Goal: Task Accomplishment & Management: Use online tool/utility

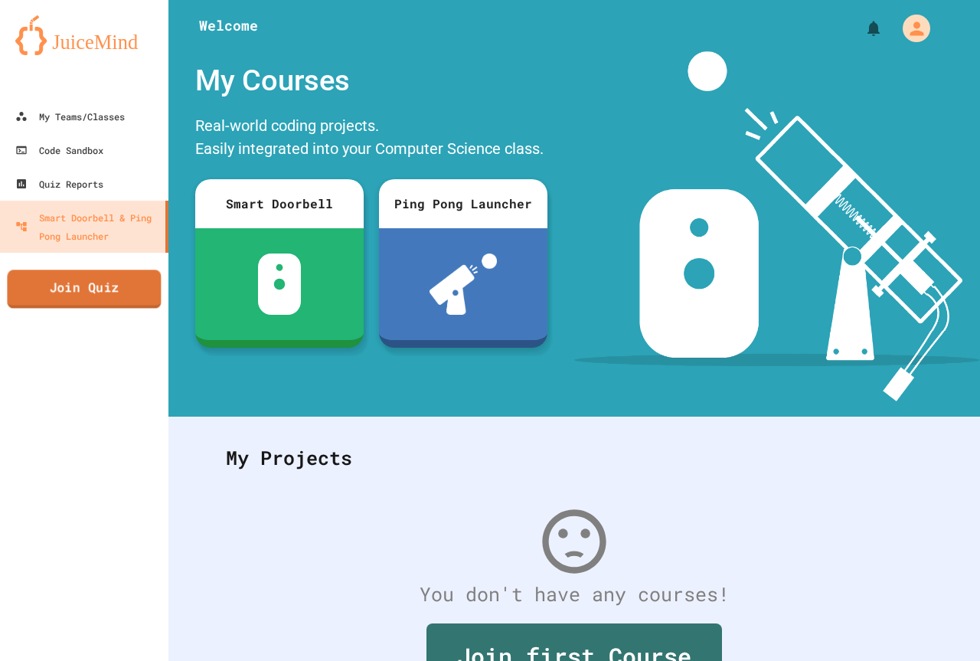
click at [92, 289] on link "Join Quiz" at bounding box center [84, 288] width 154 height 38
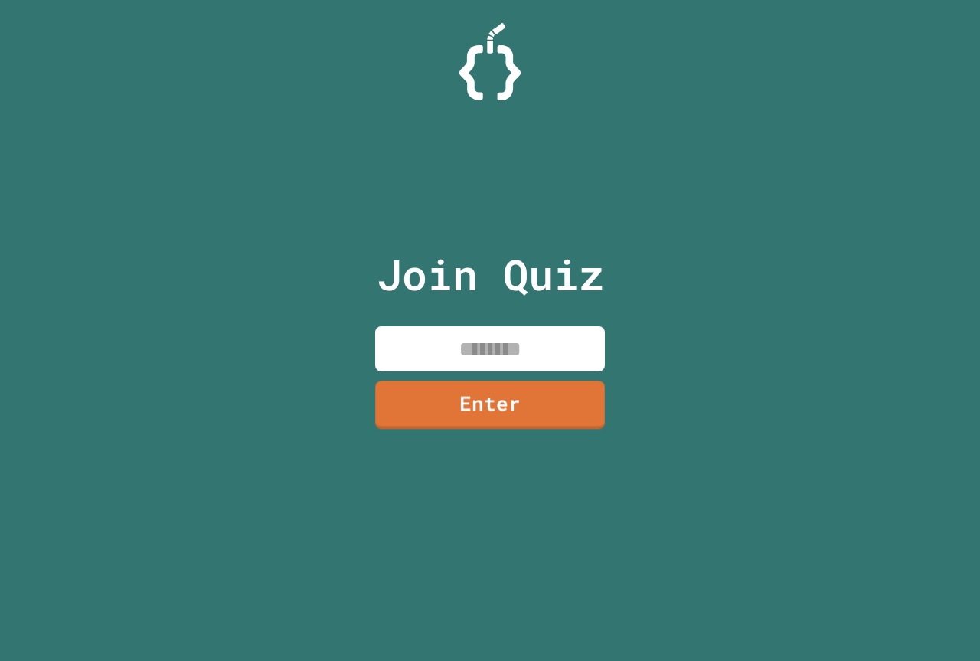
click at [428, 341] on input at bounding box center [490, 348] width 230 height 45
type input "********"
click at [525, 405] on link "Enter" at bounding box center [490, 402] width 223 height 51
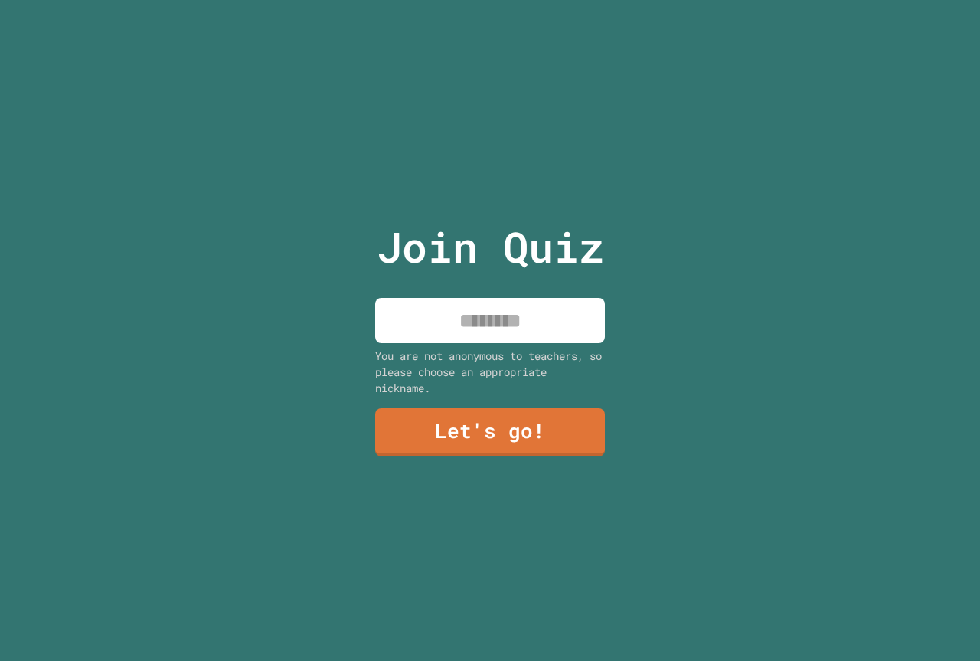
click at [561, 330] on input at bounding box center [490, 320] width 230 height 45
type input "**********"
click at [544, 427] on link "Let's go!" at bounding box center [490, 431] width 233 height 51
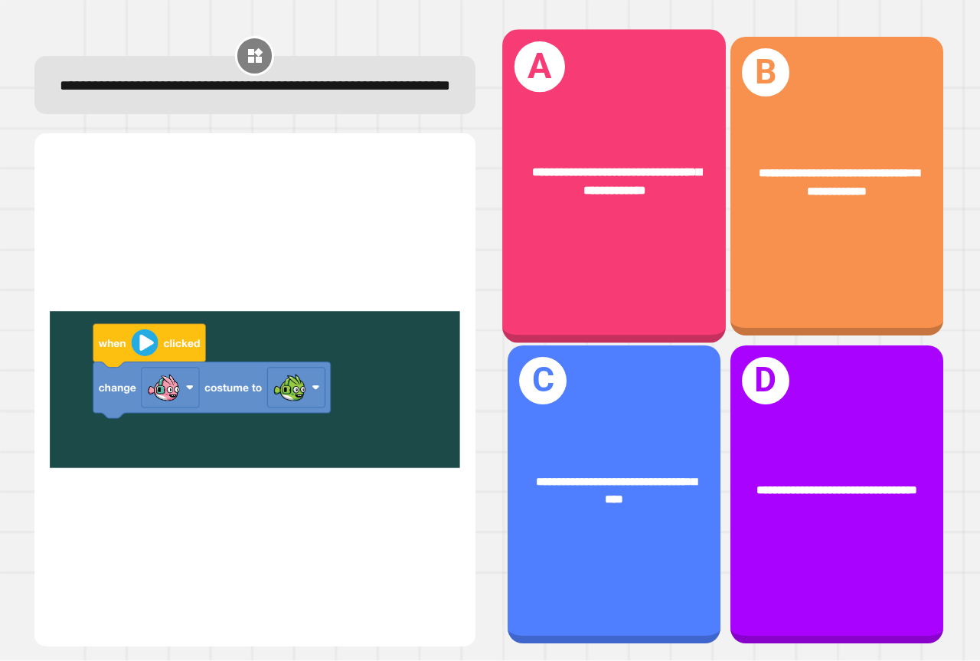
click at [602, 194] on div "**********" at bounding box center [614, 182] width 175 height 38
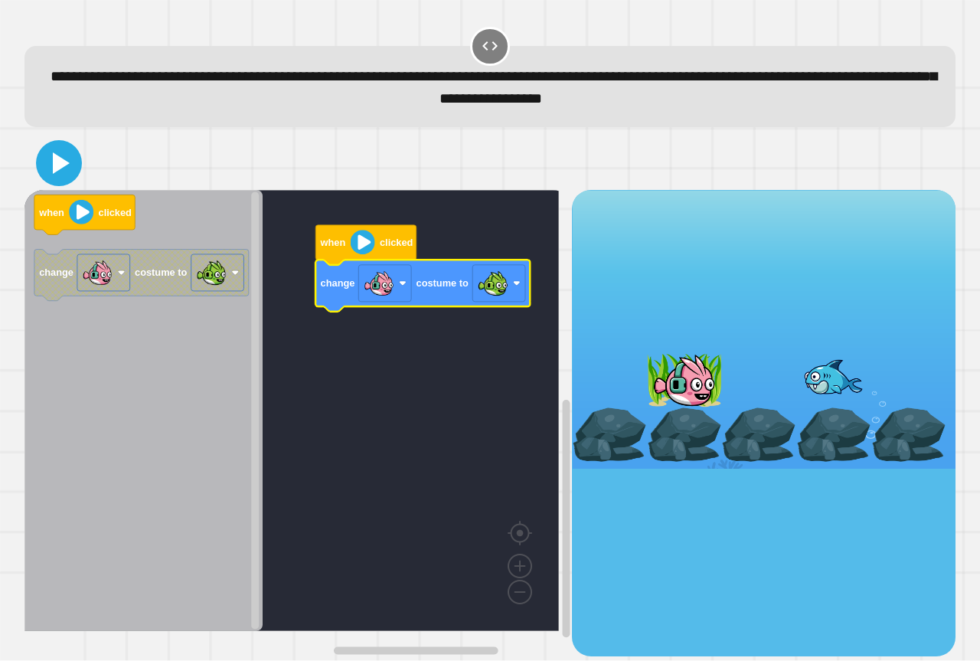
click at [51, 178] on icon at bounding box center [59, 163] width 37 height 37
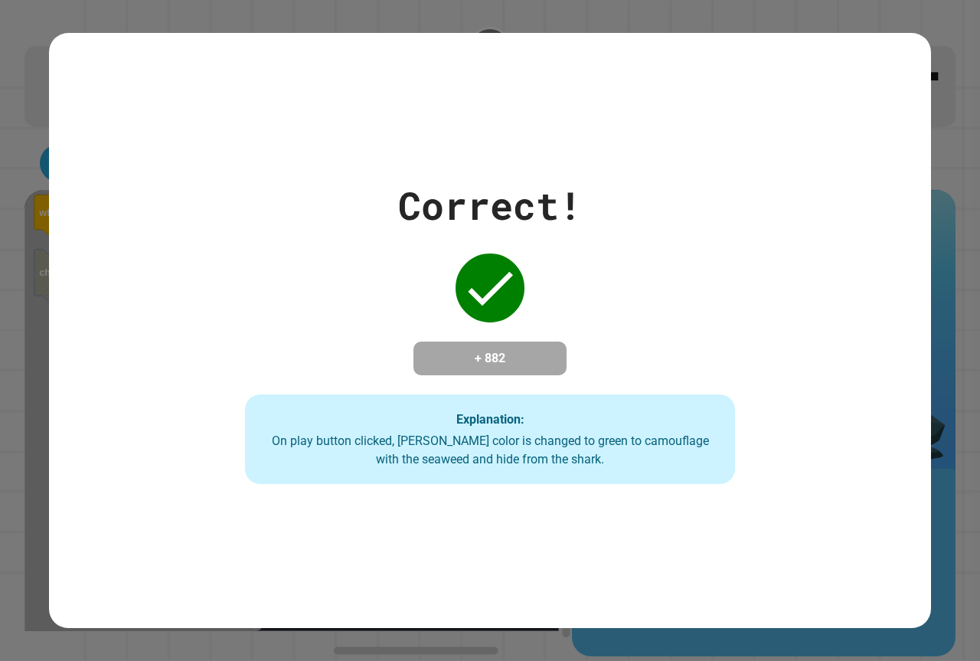
click at [685, 325] on div "Correct! + 882 Explanation: On play button clicked, [PERSON_NAME] color is chan…" at bounding box center [490, 331] width 699 height 308
click at [728, 5] on div "Correct! + 882 Explanation: On play button clicked, [PERSON_NAME] color is chan…" at bounding box center [490, 330] width 980 height 661
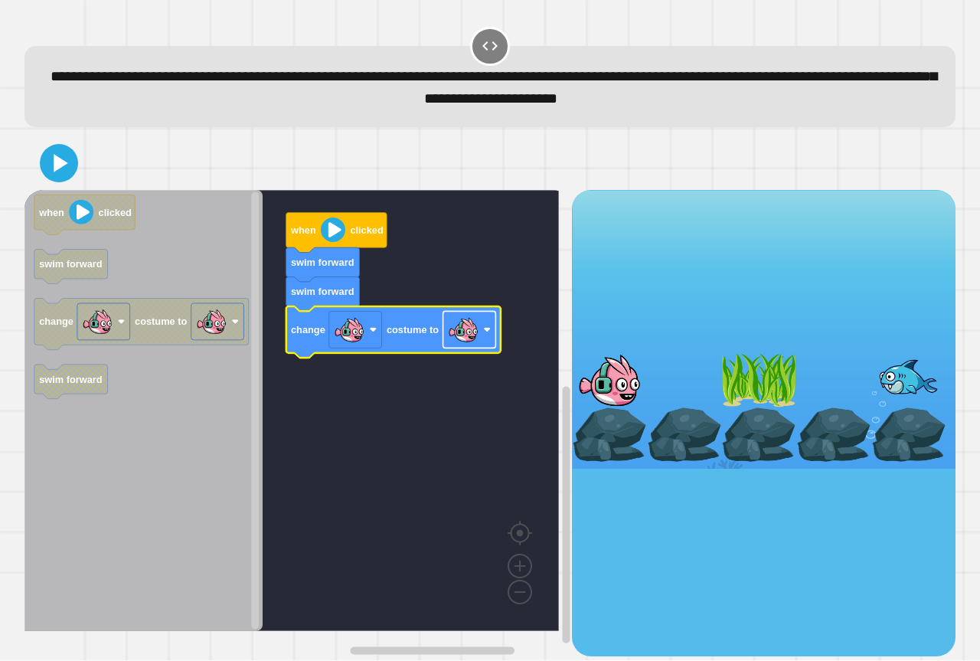
click at [451, 335] on image "Blockly Workspace" at bounding box center [463, 330] width 31 height 31
click at [40, 155] on button at bounding box center [59, 163] width 46 height 46
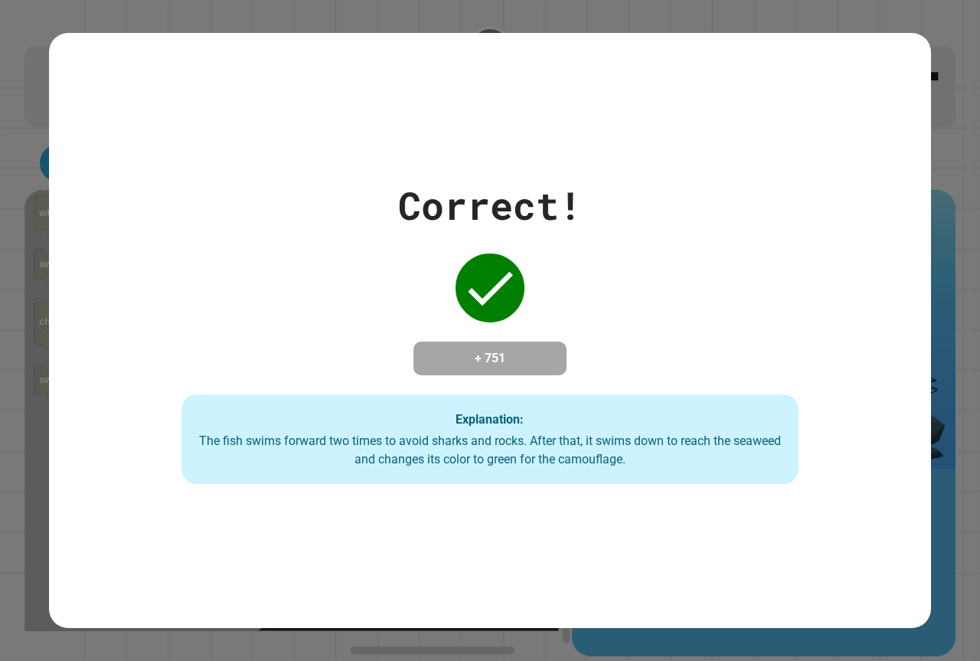
click at [581, 426] on div "Explanation: The fish swims forward two times to avoid sharks and rocks. After …" at bounding box center [489, 439] width 617 height 90
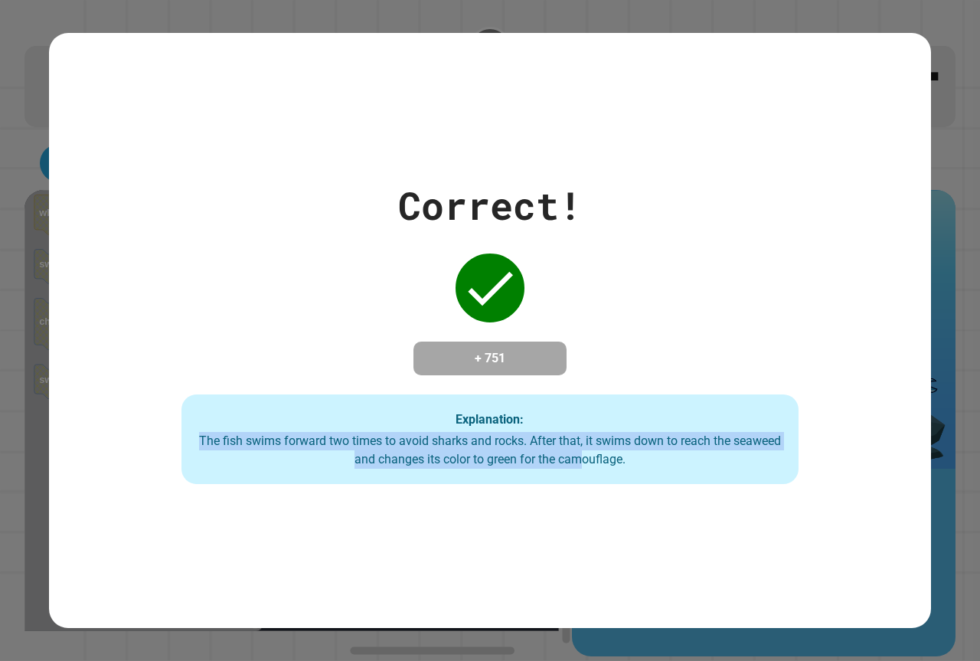
drag, startPoint x: 581, startPoint y: 444, endPoint x: 580, endPoint y: 460, distance: 16.2
click at [580, 460] on div "Explanation: The fish swims forward two times to avoid sharks and rocks. After …" at bounding box center [489, 439] width 617 height 90
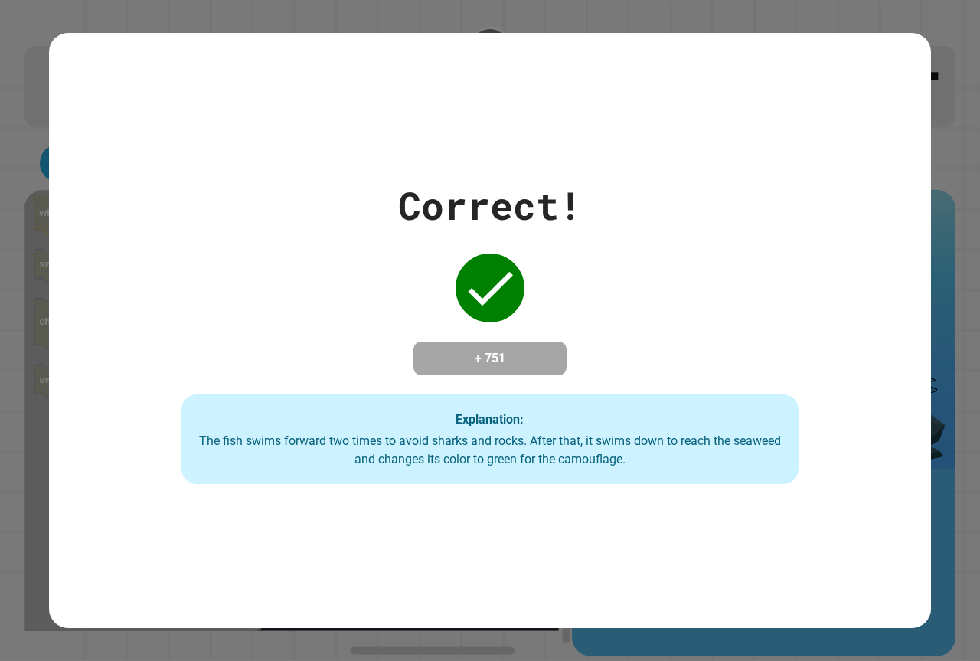
drag, startPoint x: 744, startPoint y: 459, endPoint x: 715, endPoint y: 464, distance: 29.6
click at [727, 462] on div "The fish swims forward two times to avoid sharks and rocks. After that, it swim…" at bounding box center [490, 450] width 586 height 37
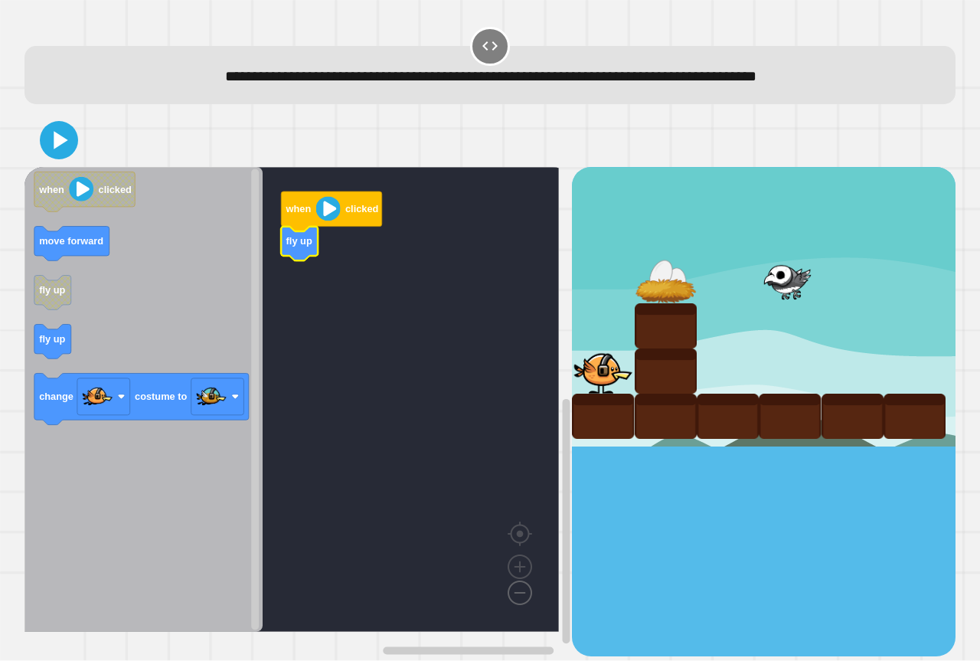
click at [517, 599] on image "Blockly Workspace" at bounding box center [495, 557] width 73 height 95
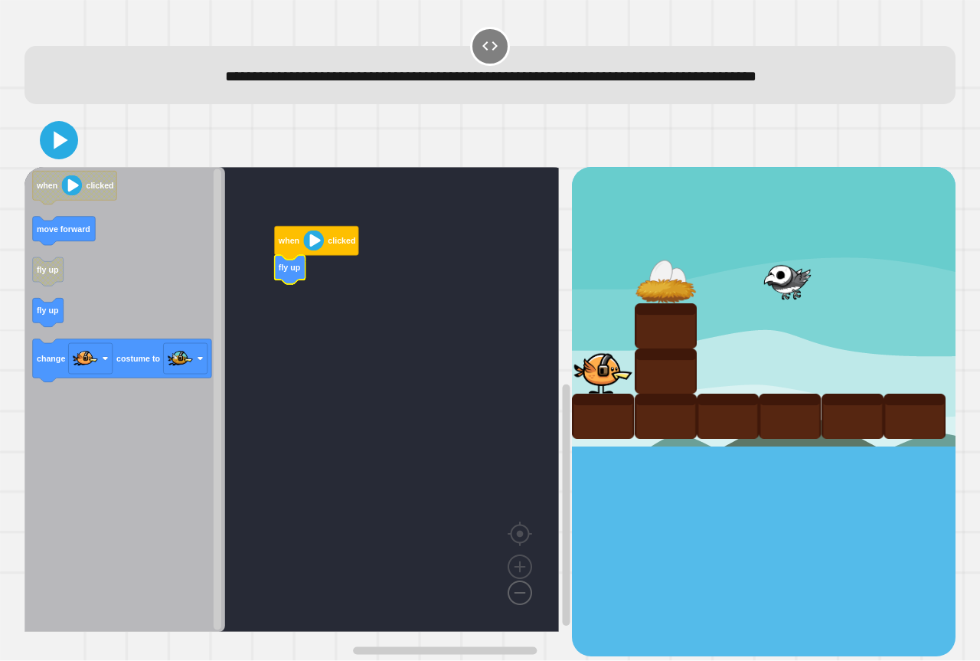
click at [517, 599] on image "Blockly Workspace" at bounding box center [495, 557] width 73 height 95
click at [524, 560] on image "Blockly Workspace" at bounding box center [519, 531] width 73 height 95
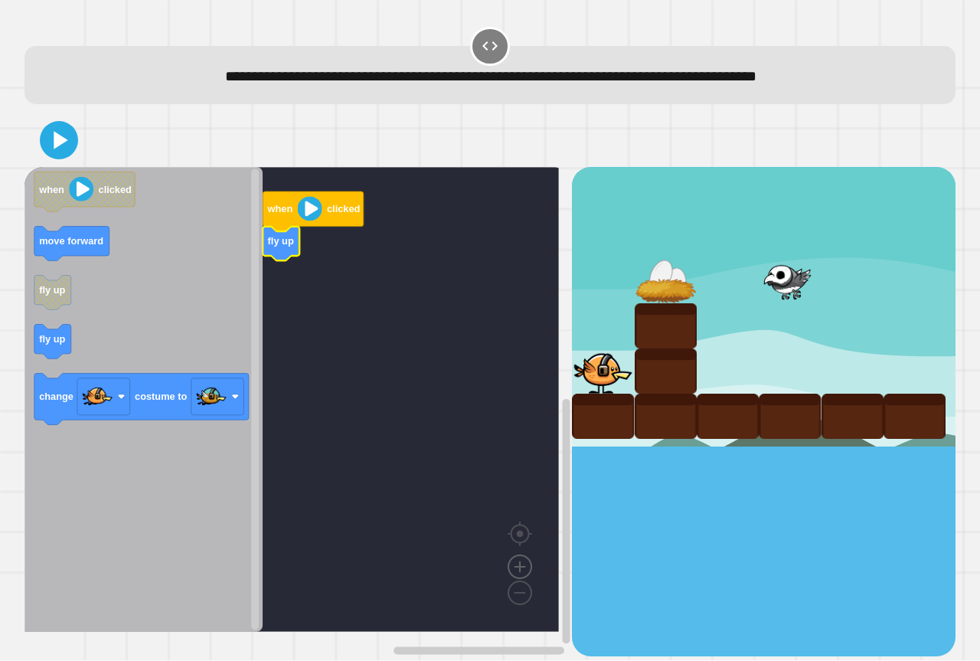
click at [523, 565] on image "Blockly Workspace" at bounding box center [519, 531] width 73 height 95
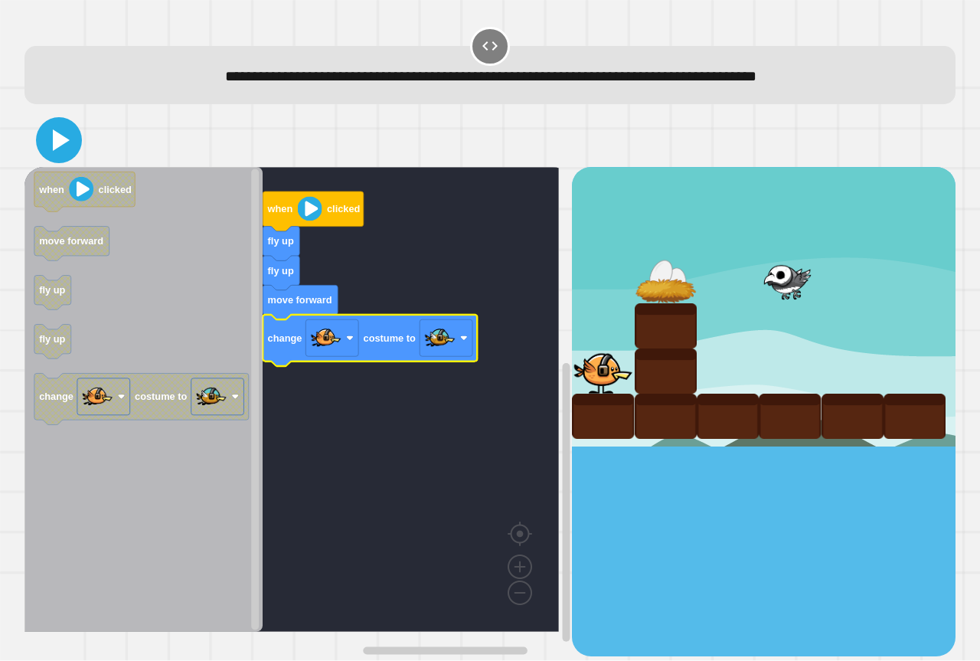
click at [40, 139] on button at bounding box center [59, 140] width 46 height 46
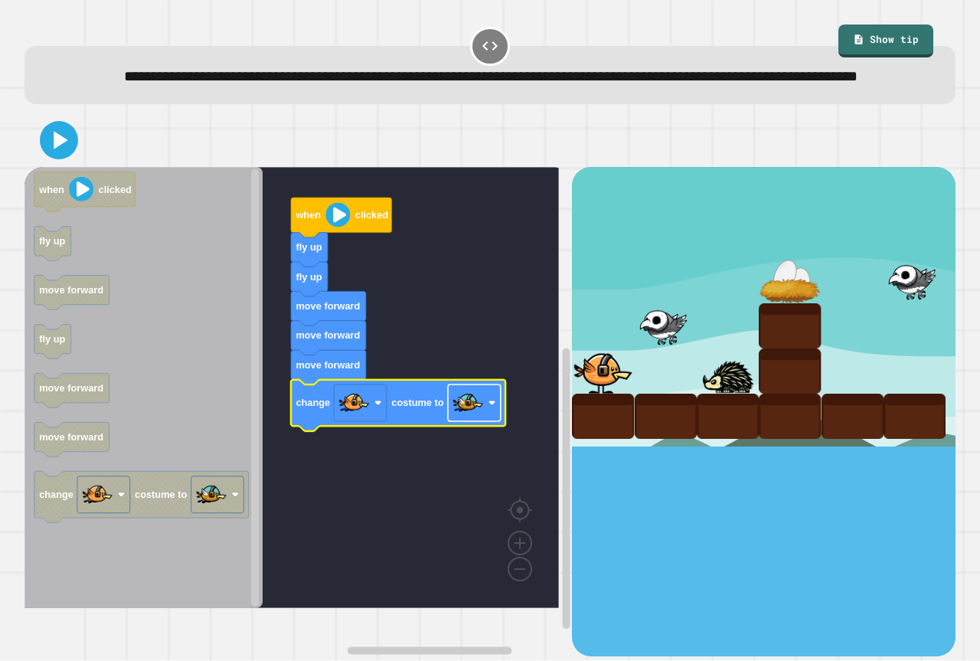
click at [464, 418] on image "Blockly Workspace" at bounding box center [467, 402] width 31 height 31
click at [70, 158] on icon at bounding box center [59, 140] width 37 height 37
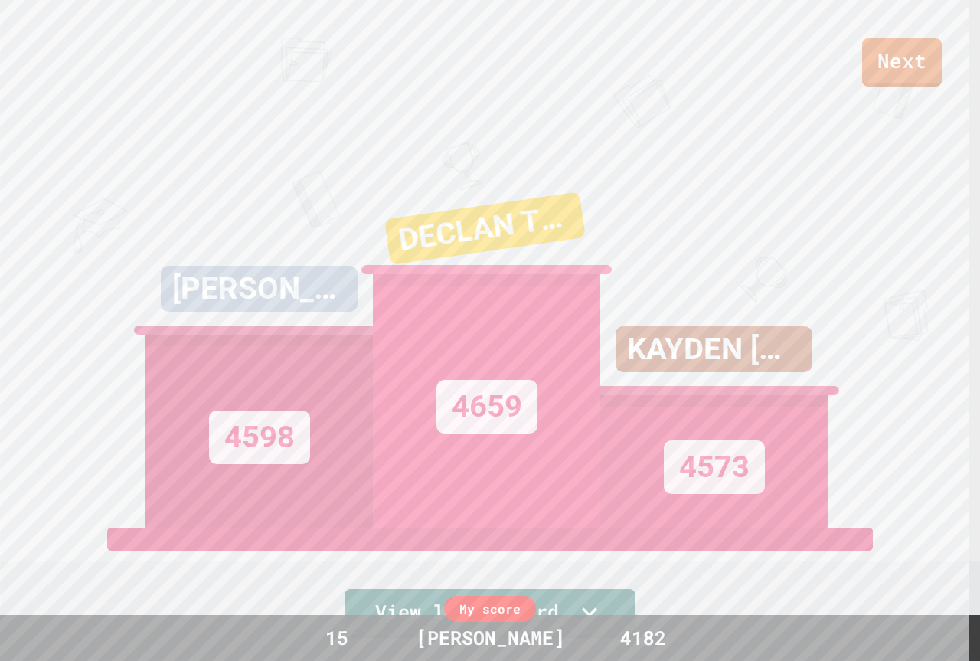
click at [682, 175] on div "KAYDEN [PERSON_NAME] 4573" at bounding box center [713, 336] width 227 height 383
click at [898, 70] on link "Next" at bounding box center [902, 60] width 74 height 51
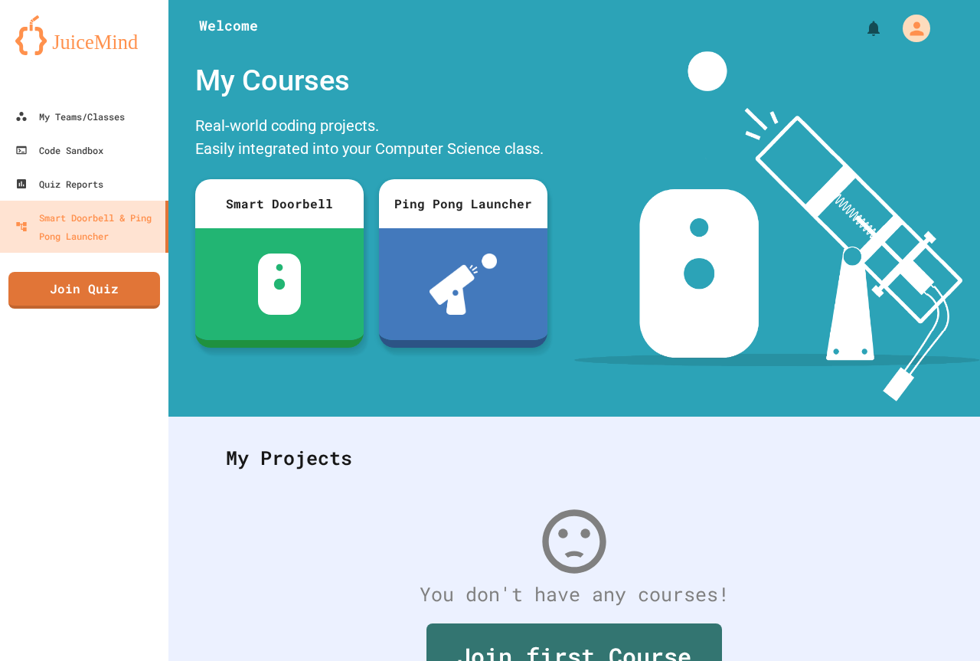
click at [594, 404] on div "Welcome My Courses Real-world coding projects. Easily integrated into your Comp…" at bounding box center [574, 208] width 812 height 416
click at [147, 266] on div "My Teams/Classes Code Sandbox Quiz Reports Smart Doorbell & Ping Pong Launcher …" at bounding box center [84, 330] width 168 height 661
click at [145, 276] on link "Join Quiz" at bounding box center [84, 290] width 152 height 38
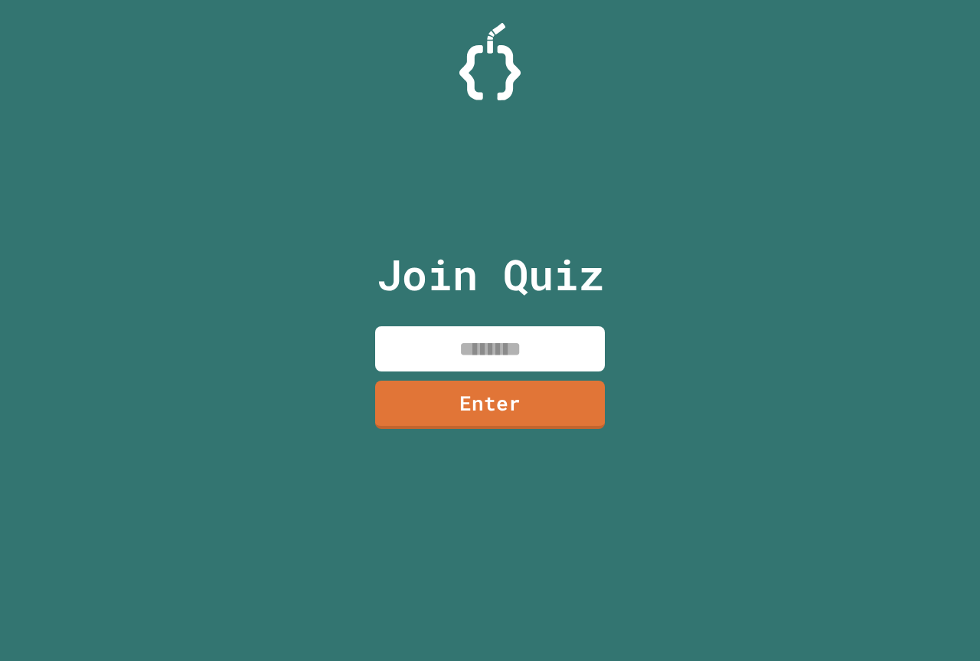
click at [505, 348] on input at bounding box center [490, 348] width 230 height 45
type input "********"
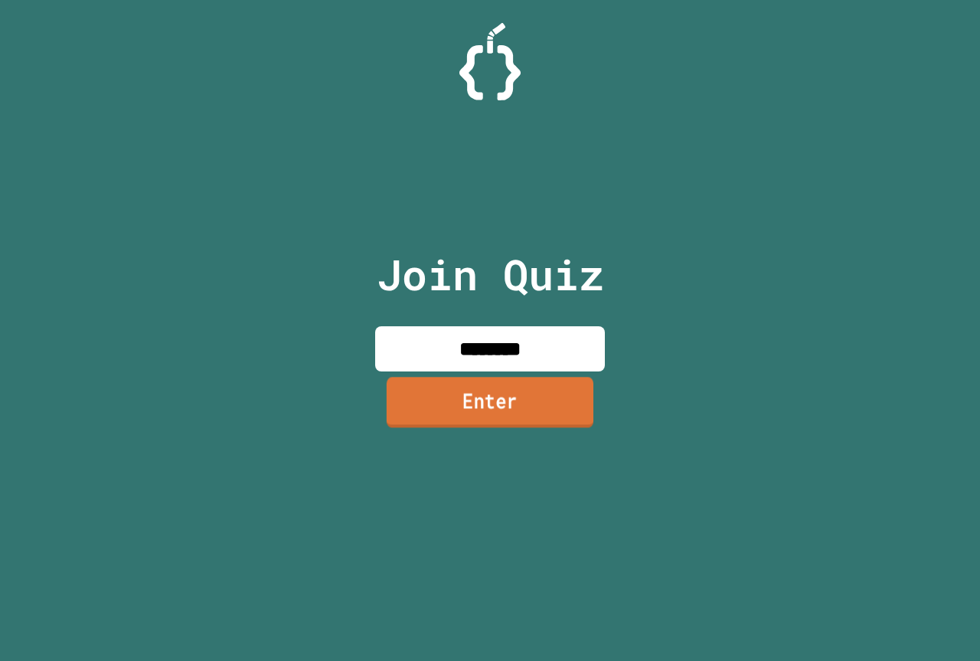
click at [570, 388] on link "Enter" at bounding box center [490, 402] width 207 height 51
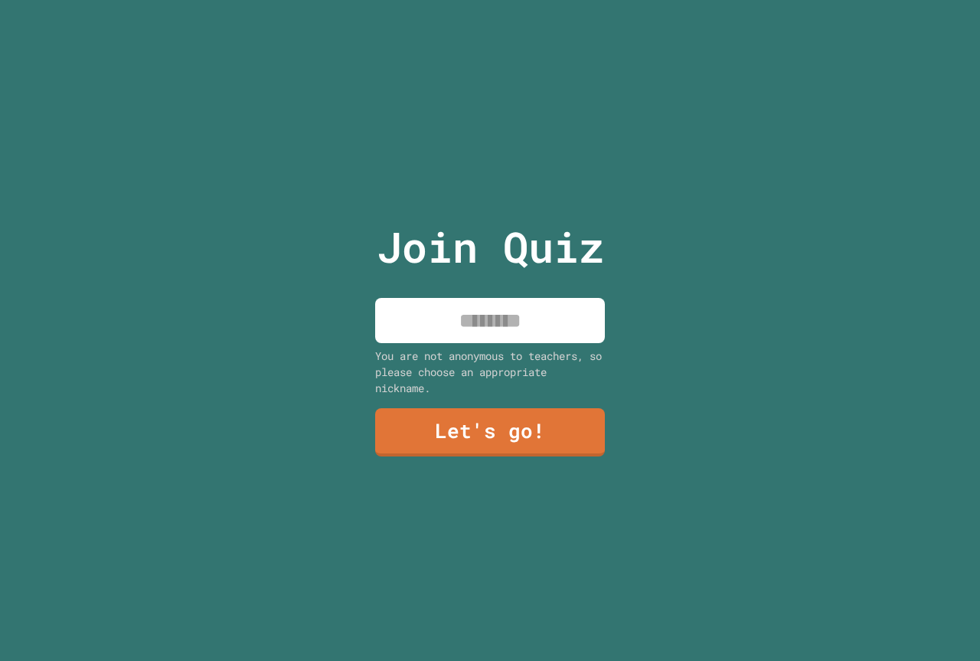
click at [541, 324] on input at bounding box center [490, 320] width 230 height 45
type input "**********"
click at [542, 401] on div "**********" at bounding box center [490, 330] width 258 height 661
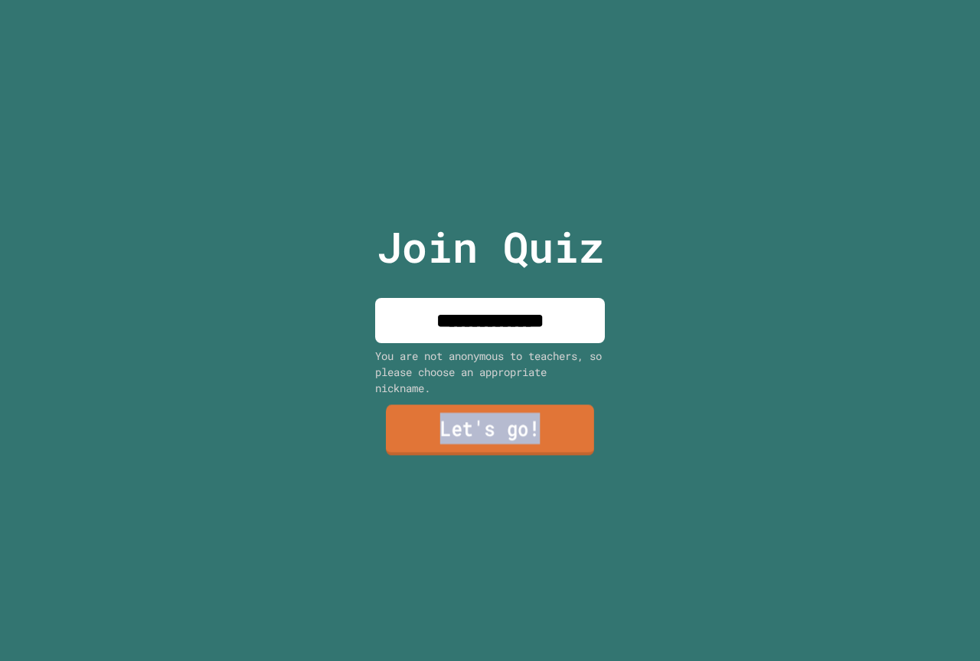
click at [531, 422] on link "Let's go!" at bounding box center [490, 430] width 208 height 51
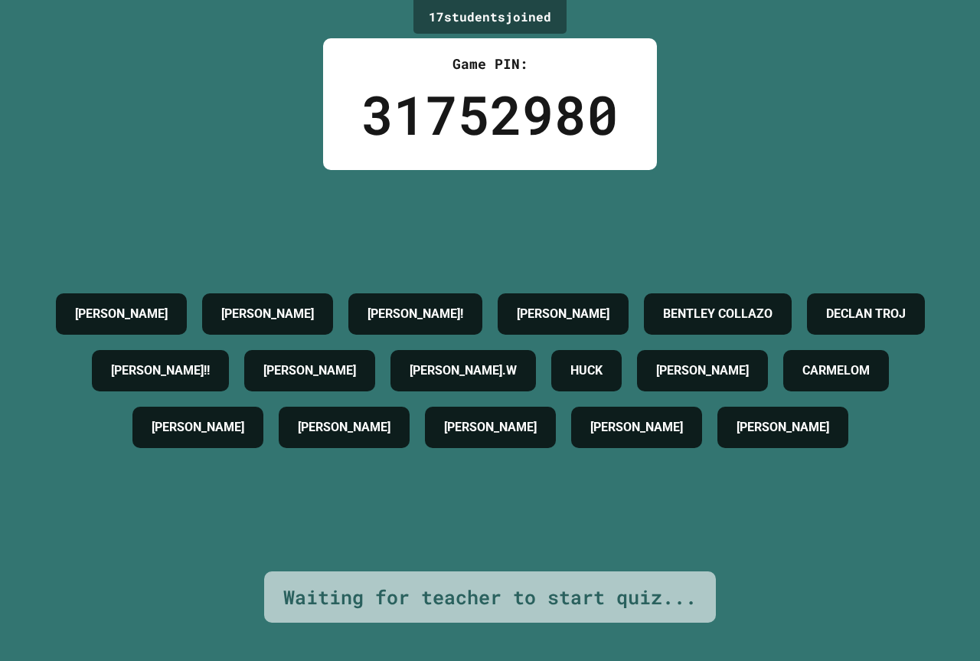
drag, startPoint x: 979, startPoint y: 10, endPoint x: 825, endPoint y: 563, distance: 574.7
click at [825, 563] on div "17 student s joined Game PIN: 31752980 [PERSON_NAME] [PERSON_NAME] [PERSON_NAME…" at bounding box center [490, 330] width 980 height 661
drag, startPoint x: 899, startPoint y: 0, endPoint x: 682, endPoint y: 77, distance: 230.1
click at [680, 77] on div "17 student s joined Game PIN: 31752980 [PERSON_NAME] [PERSON_NAME] [PERSON_NAME…" at bounding box center [490, 330] width 980 height 661
drag, startPoint x: 900, startPoint y: 1, endPoint x: 681, endPoint y: 125, distance: 251.7
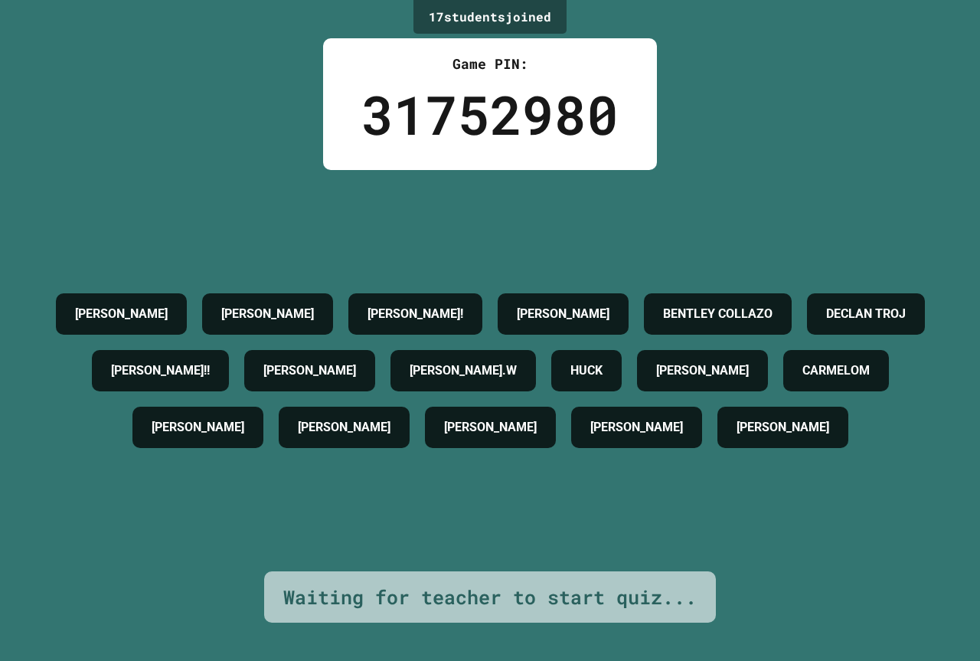
click at [681, 125] on div "17 student s joined Game PIN: 31752980 [PERSON_NAME] [PERSON_NAME] [PERSON_NAME…" at bounding box center [490, 330] width 980 height 661
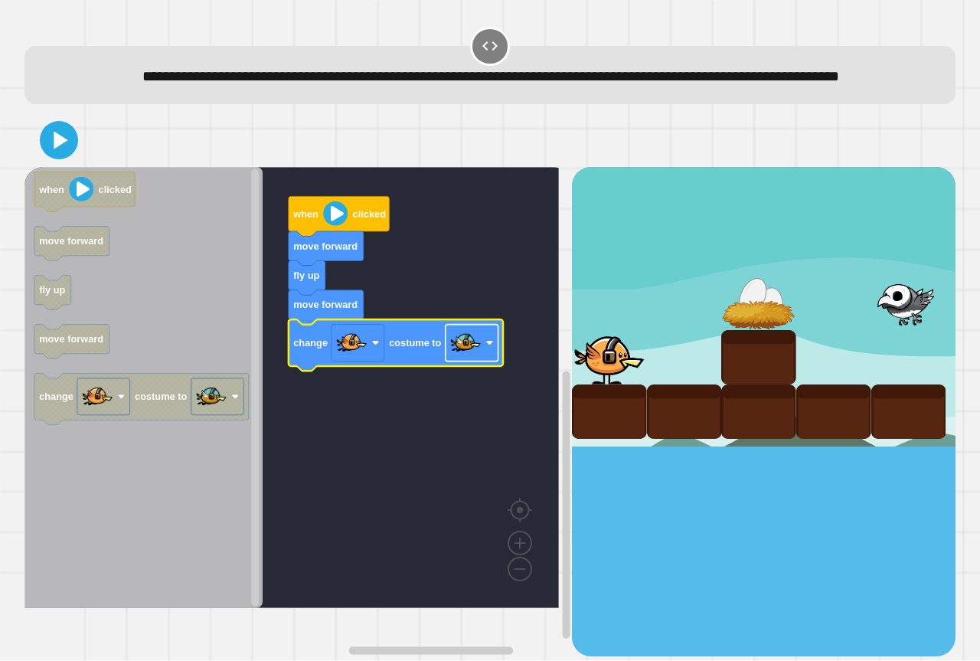
click at [488, 347] on image "Blockly Workspace" at bounding box center [490, 343] width 8 height 8
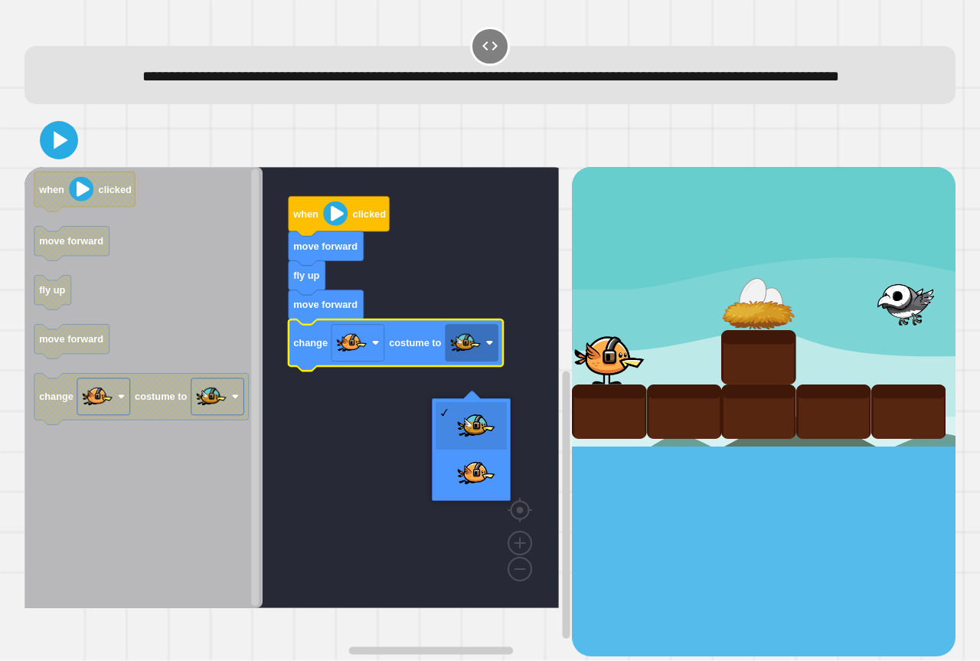
drag, startPoint x: 479, startPoint y: 420, endPoint x: 321, endPoint y: 263, distance: 223.0
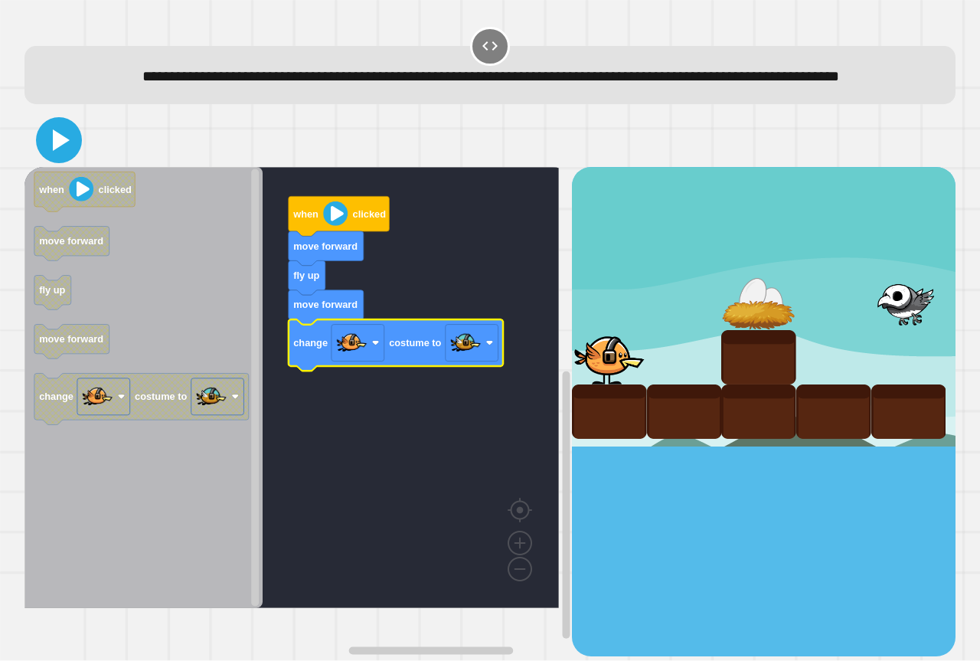
click at [65, 151] on icon at bounding box center [61, 139] width 17 height 21
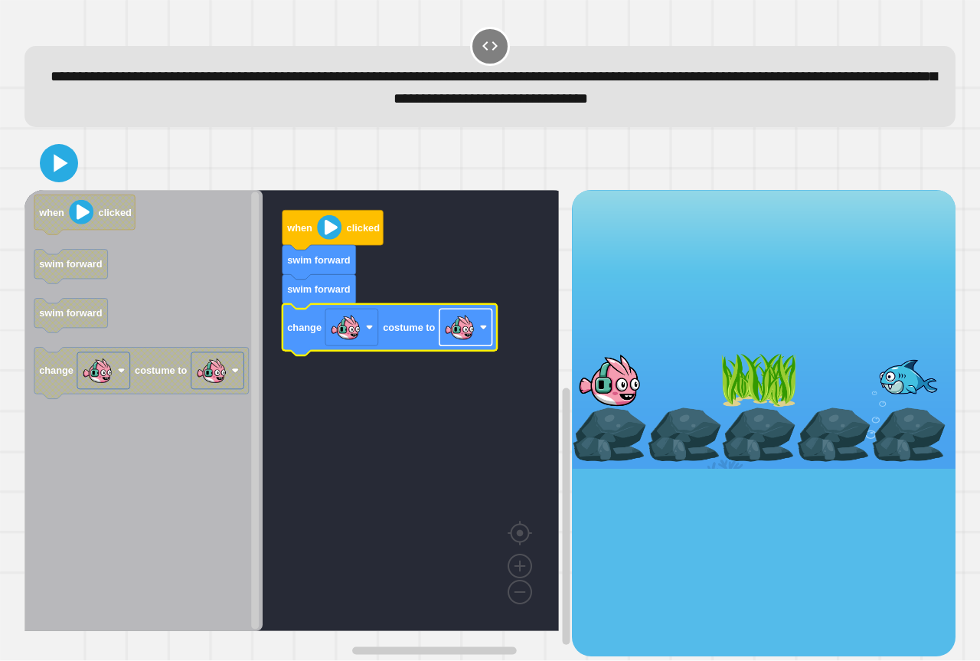
click at [459, 337] on image "Blockly Workspace" at bounding box center [459, 327] width 31 height 31
click at [57, 170] on icon at bounding box center [61, 162] width 17 height 21
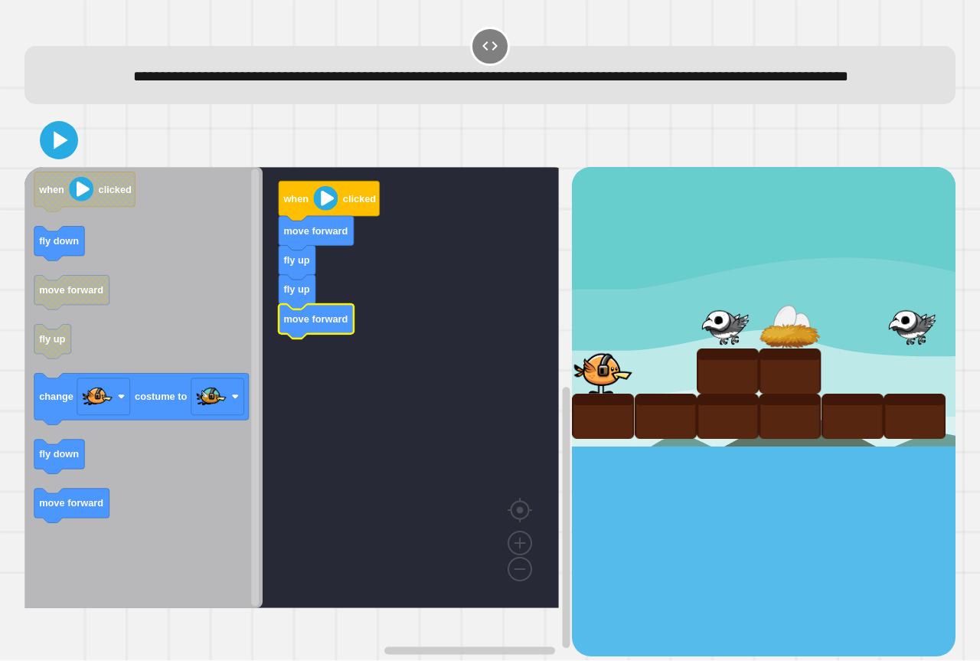
click at [91, 540] on icon "when clicked fly down move forward fly up change costume to fly down move forwa…" at bounding box center [143, 387] width 238 height 441
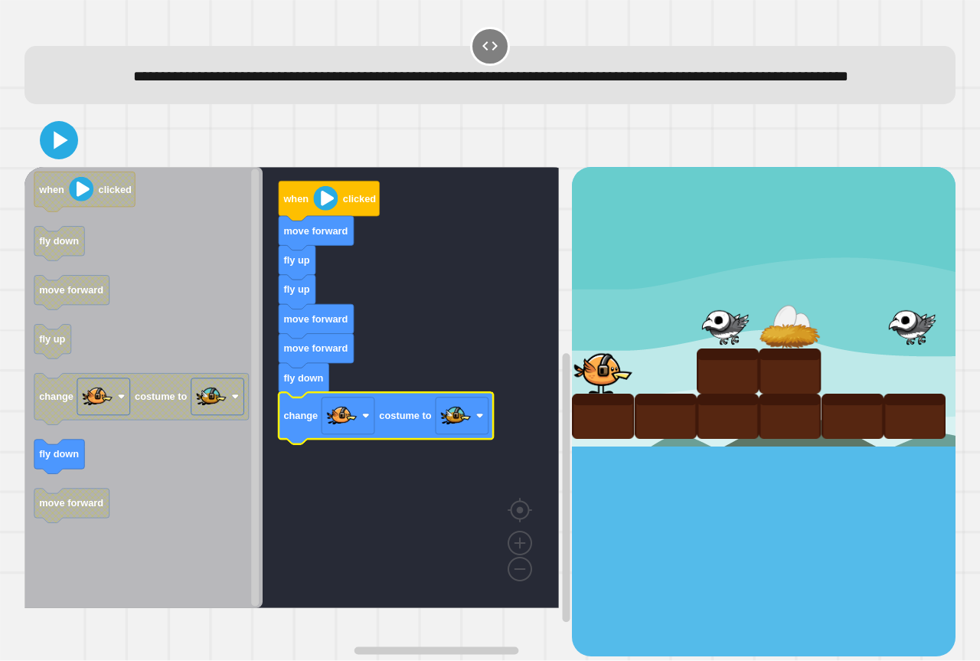
click at [79, 167] on div at bounding box center [489, 140] width 931 height 54
click at [65, 158] on icon at bounding box center [59, 140] width 37 height 37
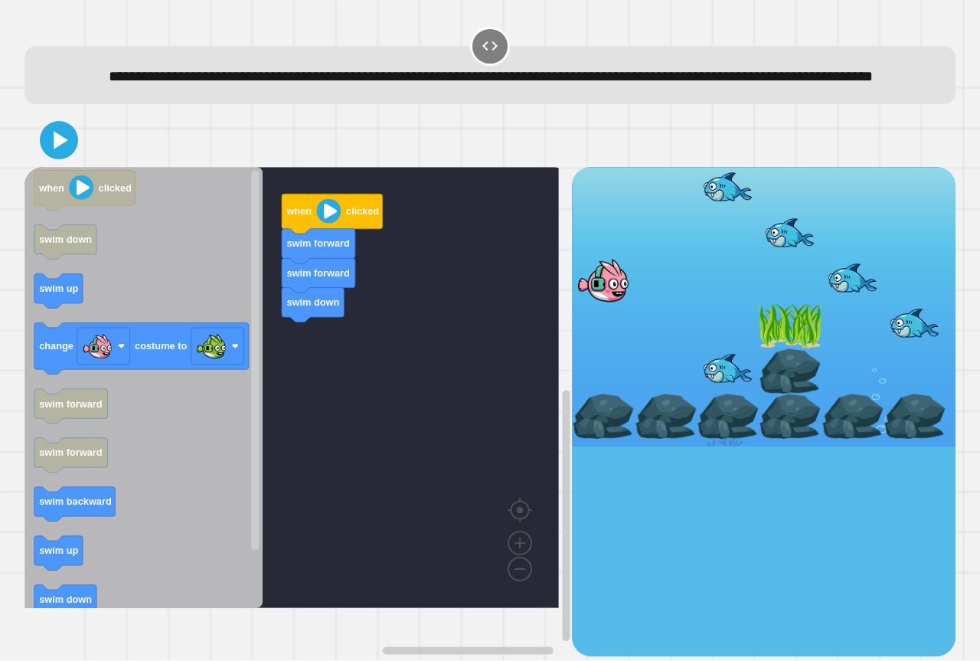
click at [89, 320] on icon "Blockly Workspace" at bounding box center [143, 387] width 238 height 441
click at [69, 158] on icon at bounding box center [59, 140] width 37 height 37
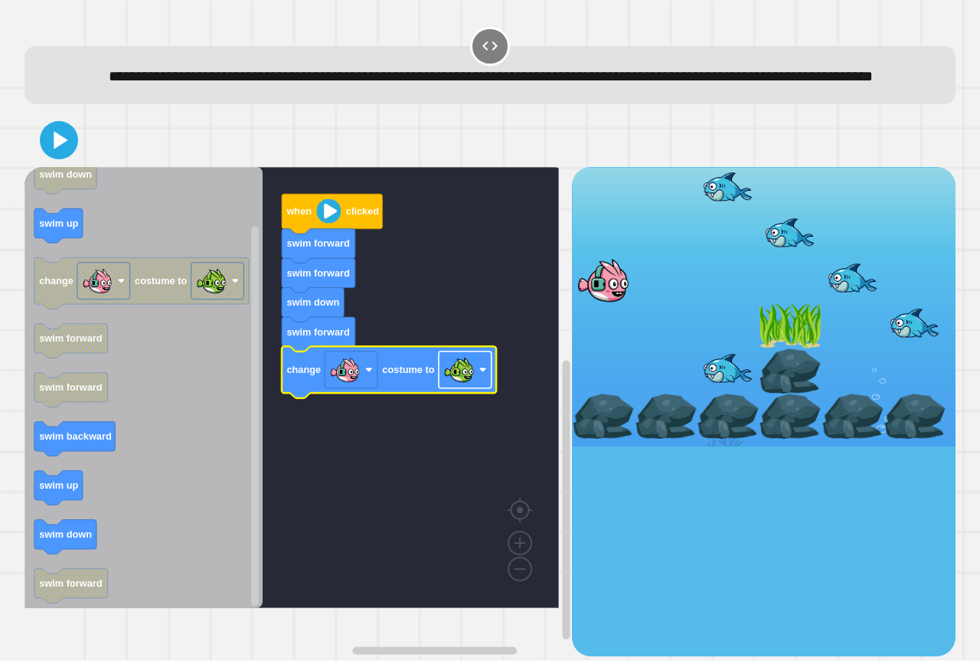
click at [462, 385] on image "Blockly Workspace" at bounding box center [458, 369] width 31 height 31
click at [53, 151] on icon at bounding box center [61, 139] width 17 height 21
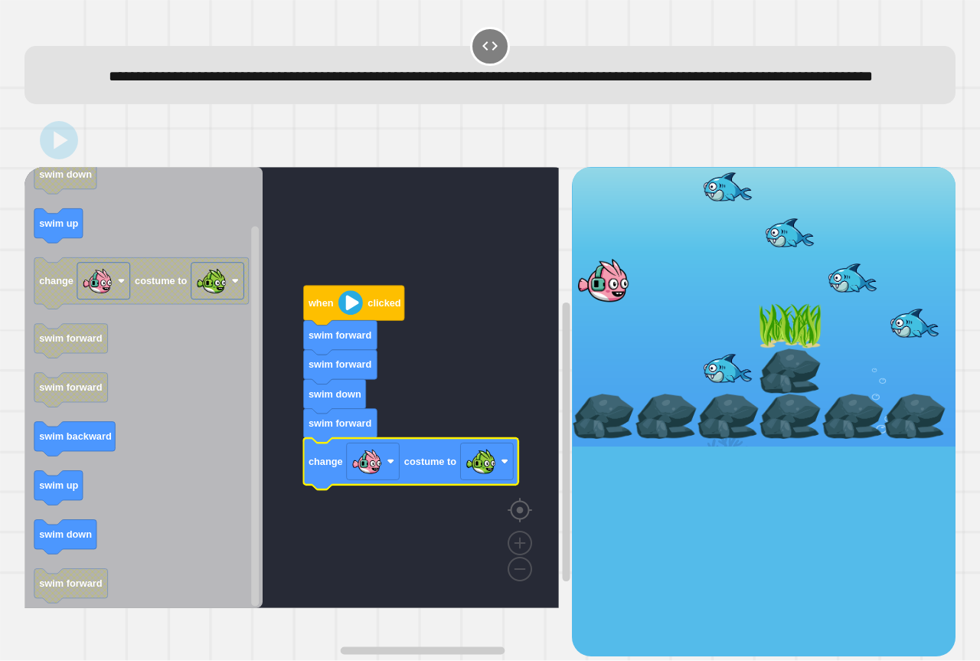
click at [520, 522] on image "Blockly Workspace" at bounding box center [544, 474] width 73 height 95
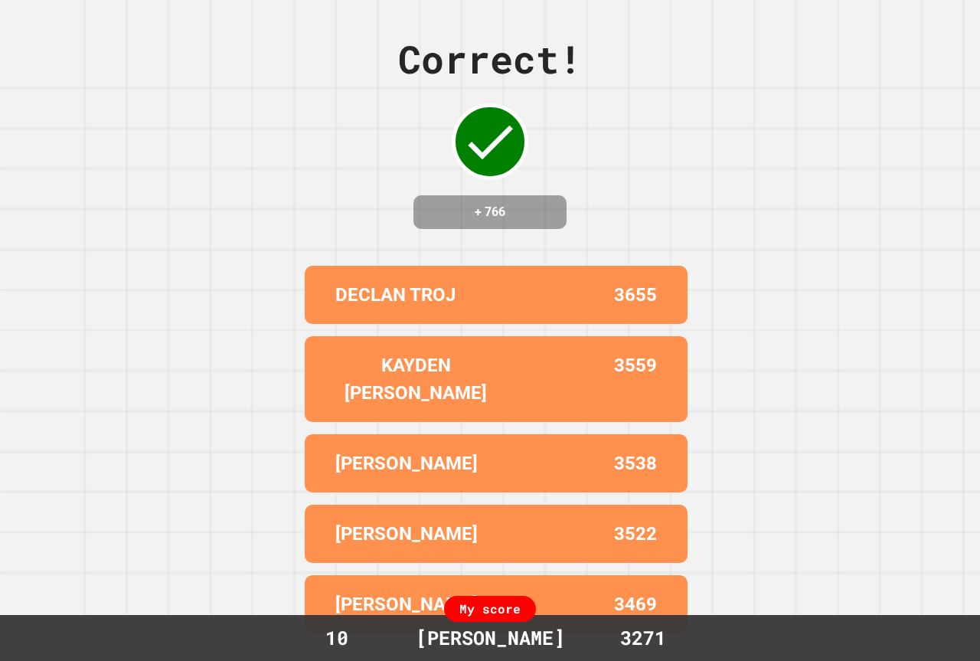
click at [690, 174] on div "Correct! + 766 DECLAN TROJ 3655 KAYDEN [PERSON_NAME] 3559 [PERSON_NAME] B 3538 …" at bounding box center [490, 330] width 980 height 661
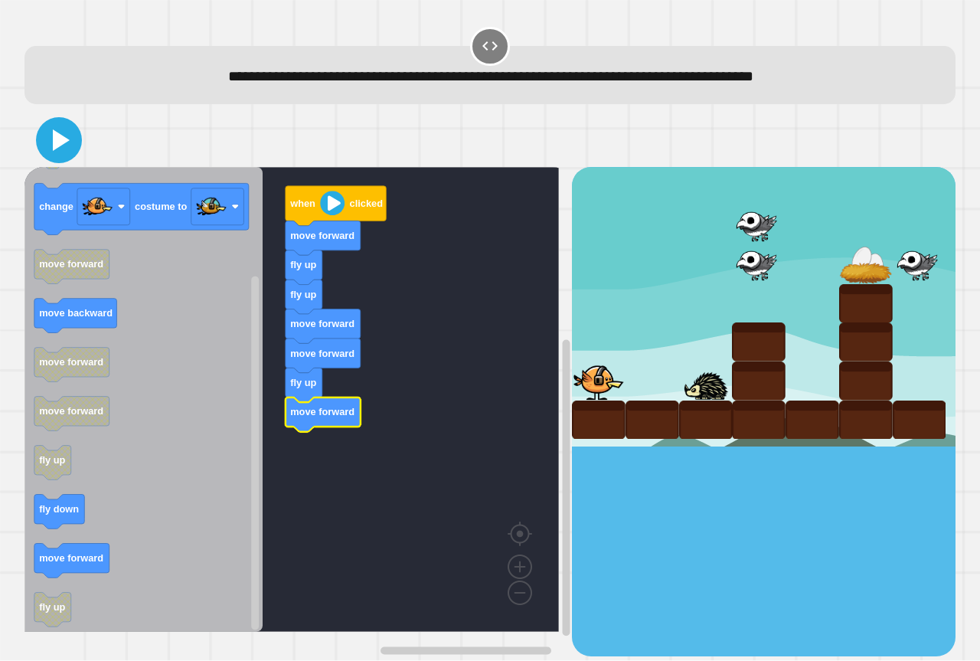
click at [55, 130] on icon at bounding box center [59, 140] width 37 height 37
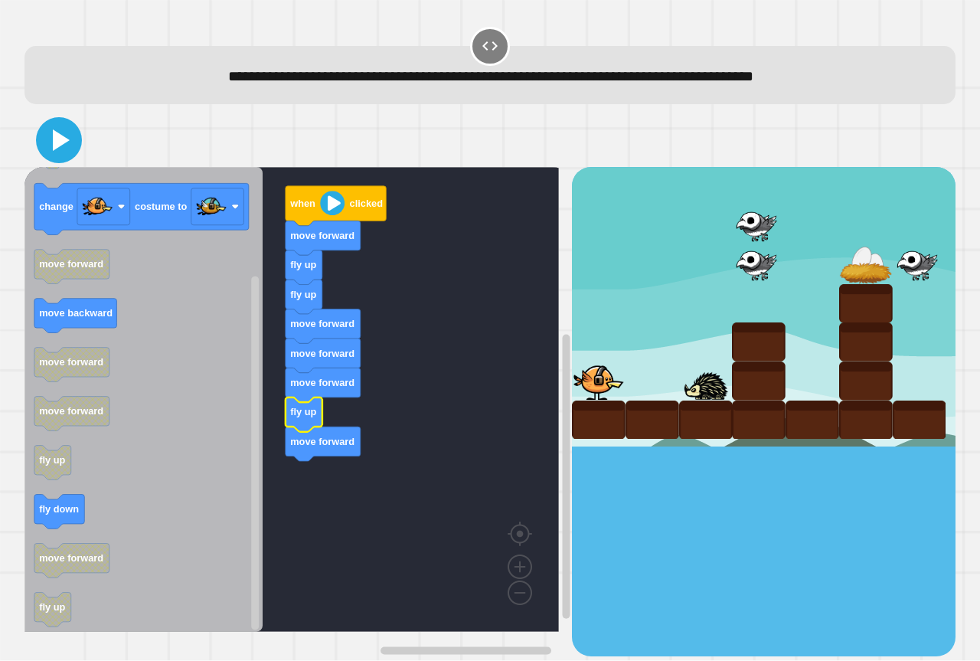
click at [59, 135] on icon at bounding box center [59, 140] width 37 height 37
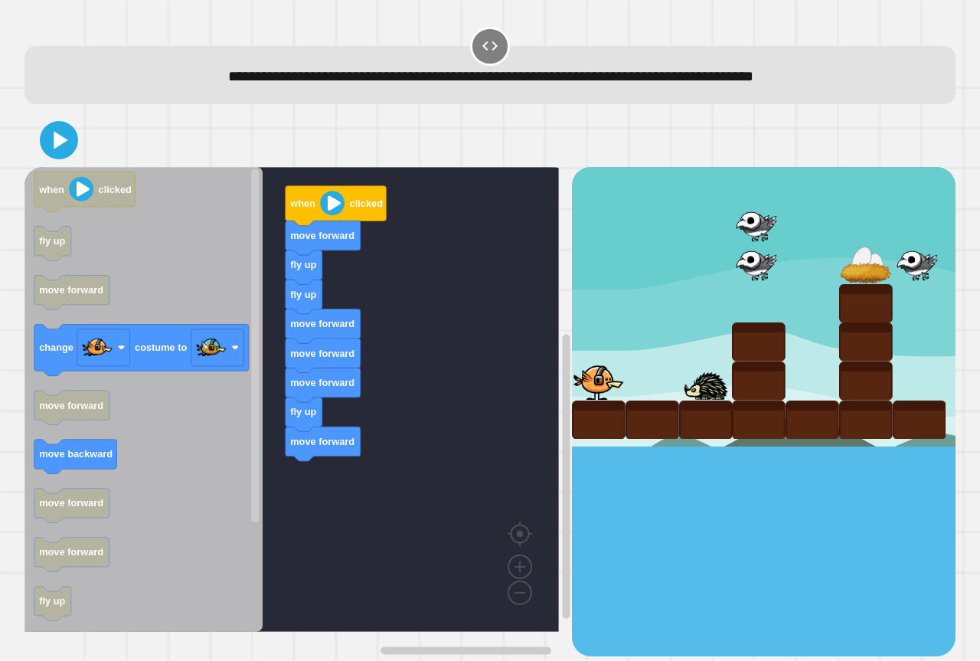
click at [335, 492] on div "when clicked move forward fly up fly up move forward move forward move forward …" at bounding box center [297, 411] width 547 height 488
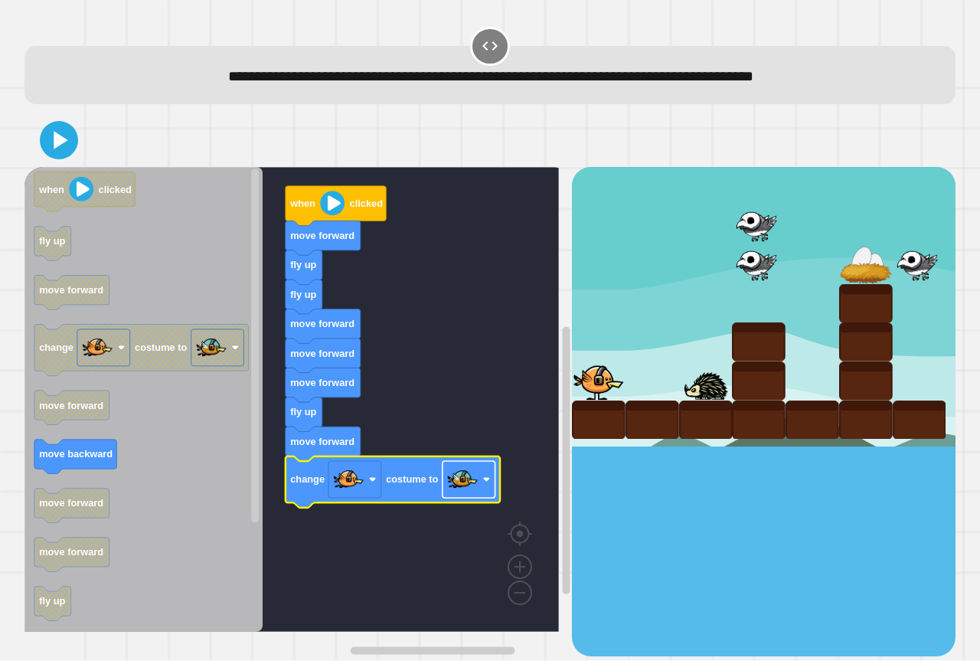
click at [448, 493] on image "Blockly Workspace" at bounding box center [462, 479] width 31 height 31
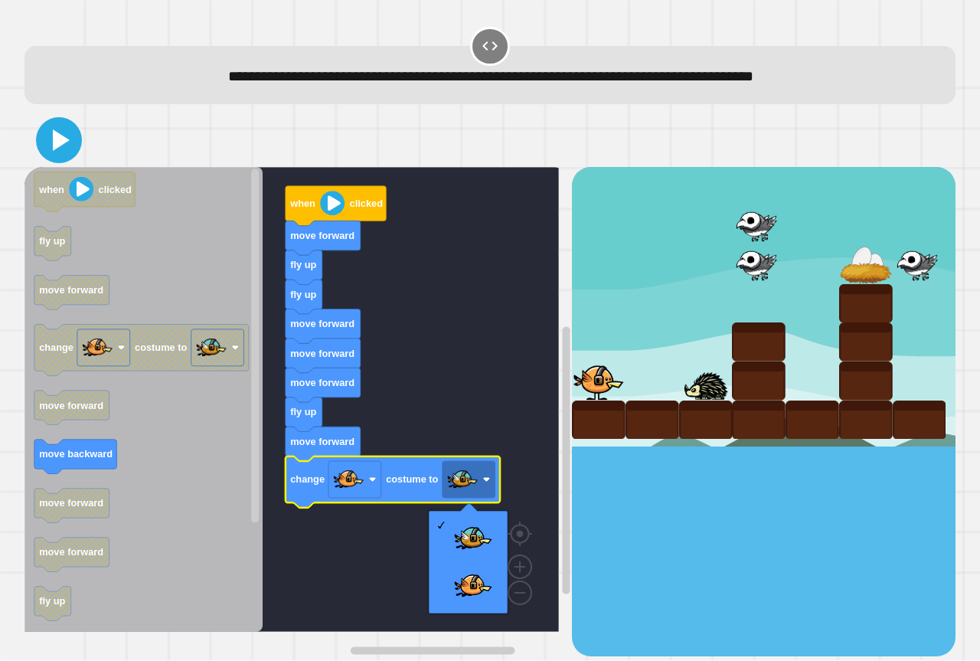
click at [61, 143] on icon at bounding box center [61, 139] width 17 height 21
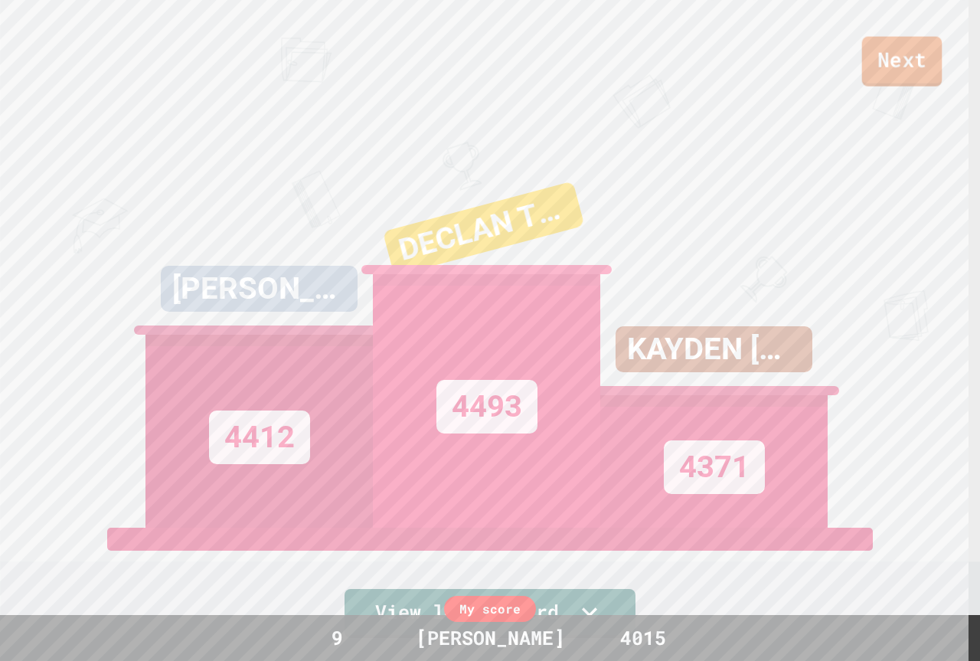
click at [899, 64] on link "Next" at bounding box center [902, 62] width 80 height 50
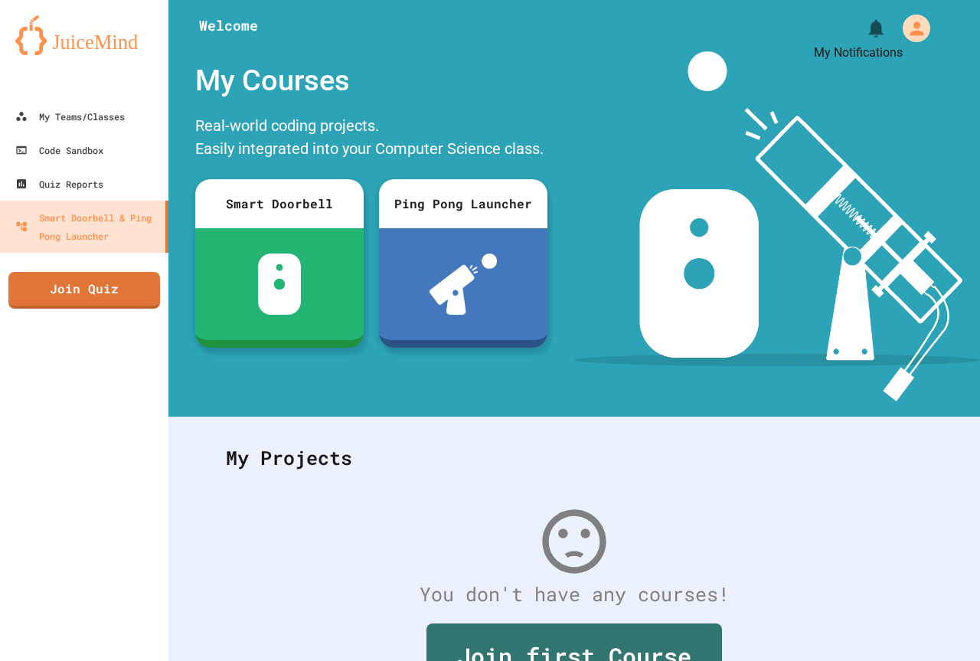
click at [869, 32] on icon "My Notifications" at bounding box center [876, 29] width 15 height 18
click at [853, 660] on div at bounding box center [490, 661] width 980 height 0
click at [463, 533] on div "You don't have any courses! Join first Course" at bounding box center [574, 617] width 727 height 258
click at [152, 293] on link "Join Quiz" at bounding box center [84, 288] width 152 height 38
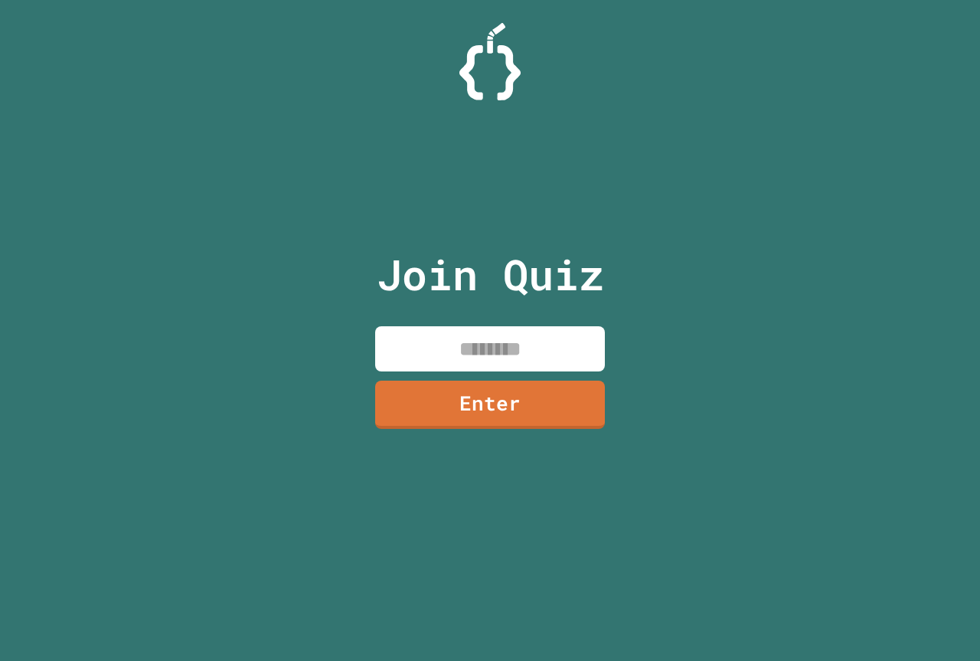
click at [552, 353] on input at bounding box center [490, 348] width 230 height 45
paste input "********"
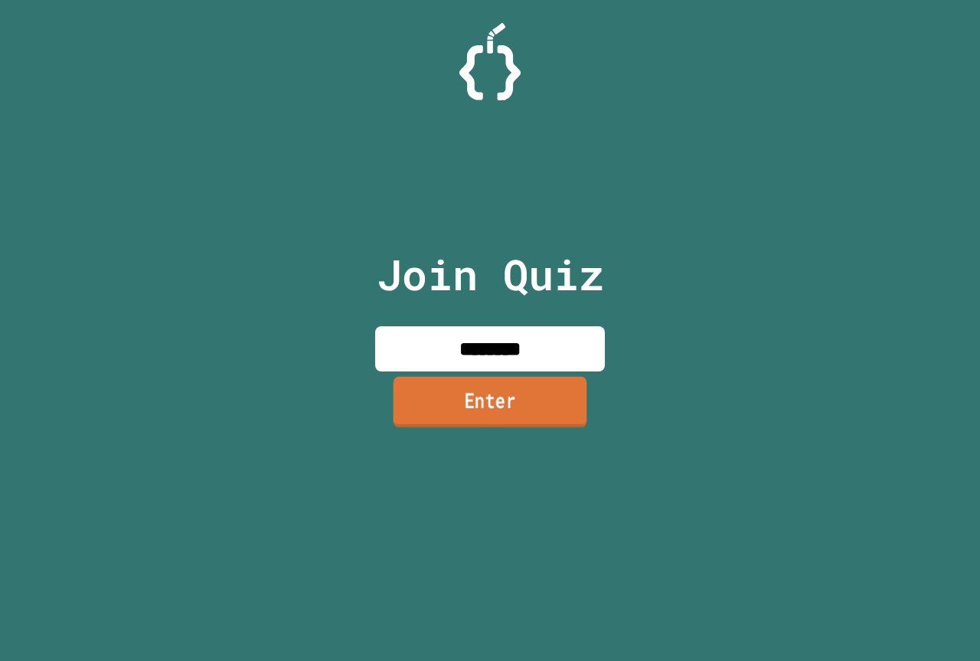
type input "********"
click at [571, 418] on link "Enter" at bounding box center [491, 402] width 194 height 51
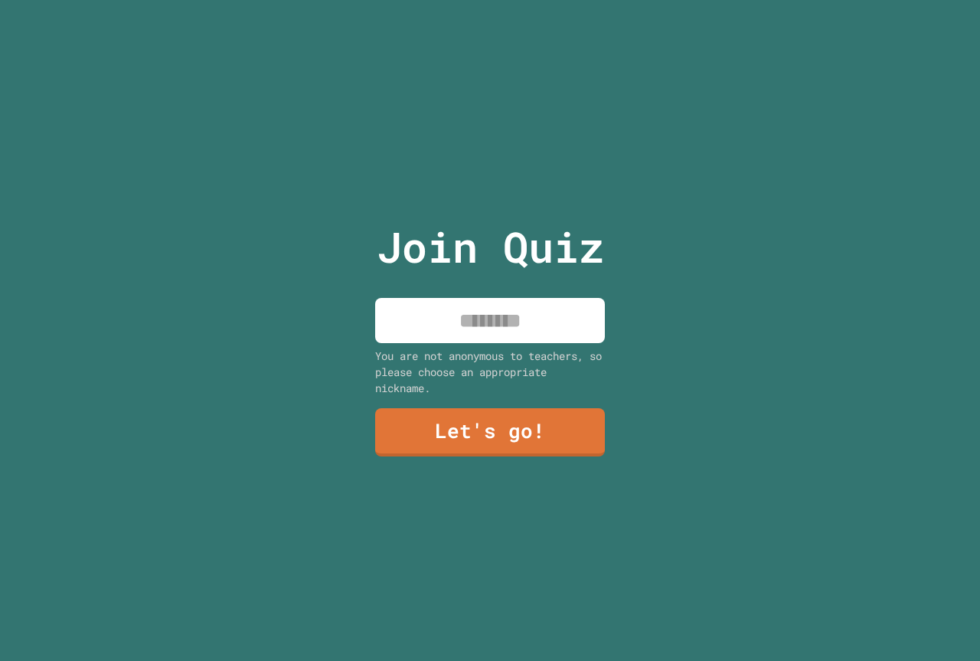
click at [543, 315] on input at bounding box center [490, 320] width 230 height 45
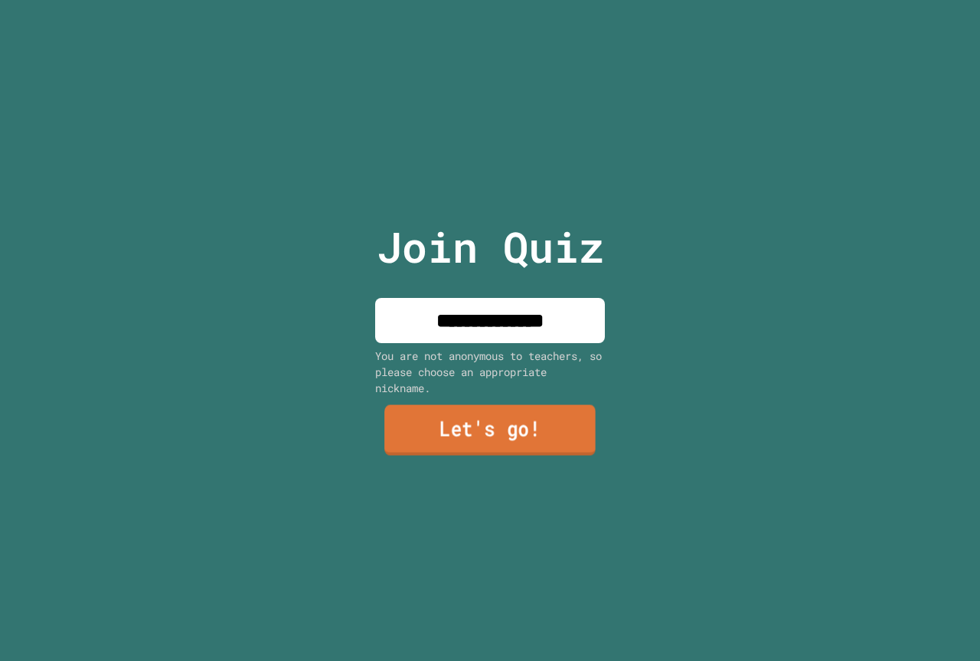
type input "**********"
click at [498, 419] on link "Let's go!" at bounding box center [490, 431] width 230 height 51
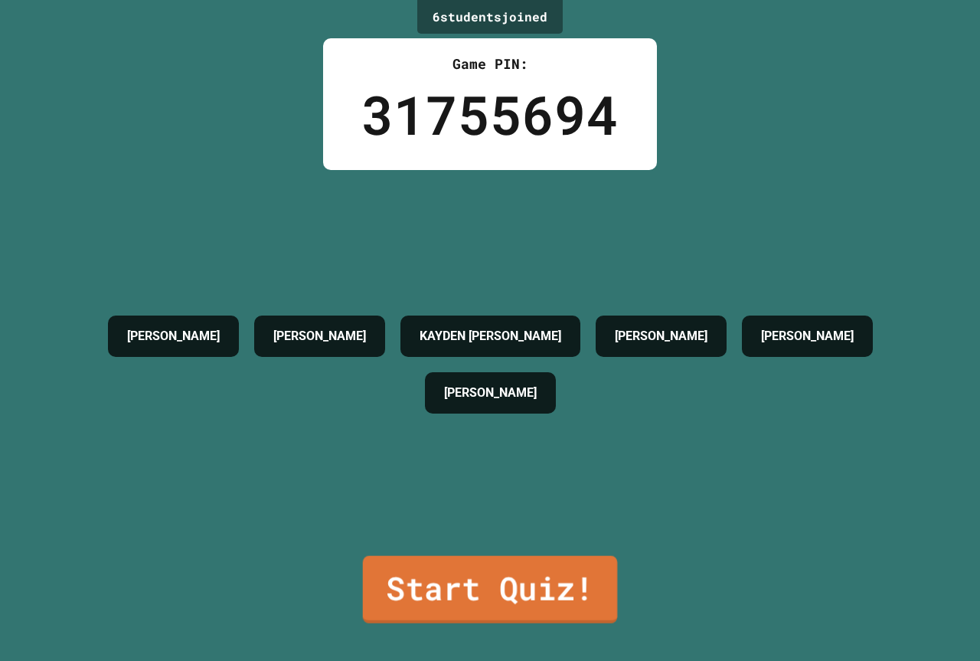
click at [560, 608] on link "Start Quiz!" at bounding box center [490, 589] width 255 height 67
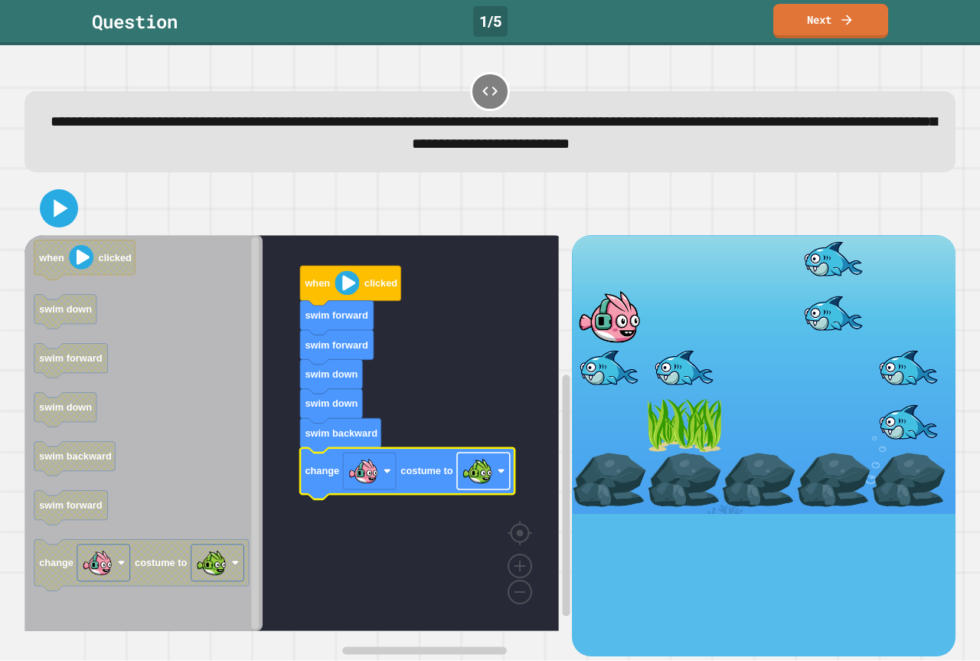
click at [473, 475] on image "Blockly Workspace" at bounding box center [477, 471] width 31 height 31
drag, startPoint x: 59, startPoint y: 204, endPoint x: 57, endPoint y: 224, distance: 19.3
click at [58, 207] on icon at bounding box center [61, 208] width 17 height 21
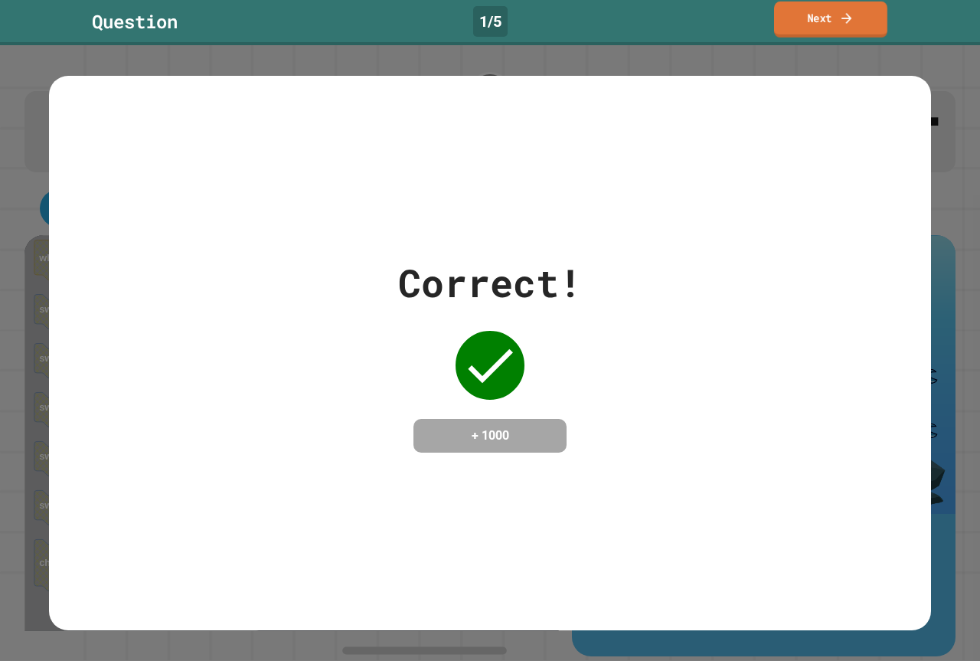
click at [802, 20] on link "Next" at bounding box center [830, 20] width 113 height 36
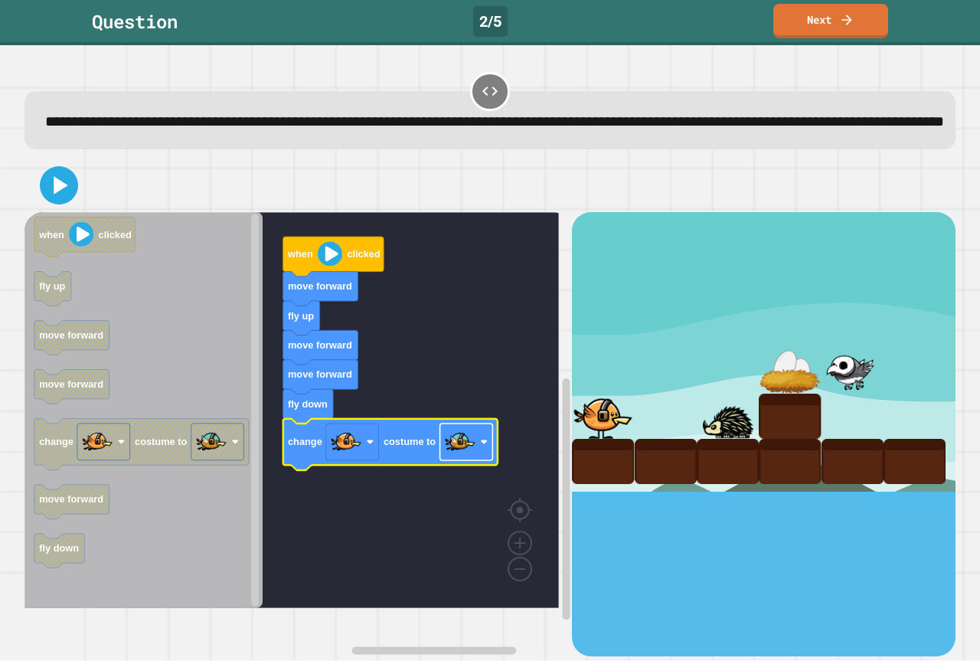
click at [462, 457] on image "Blockly Workspace" at bounding box center [460, 441] width 31 height 31
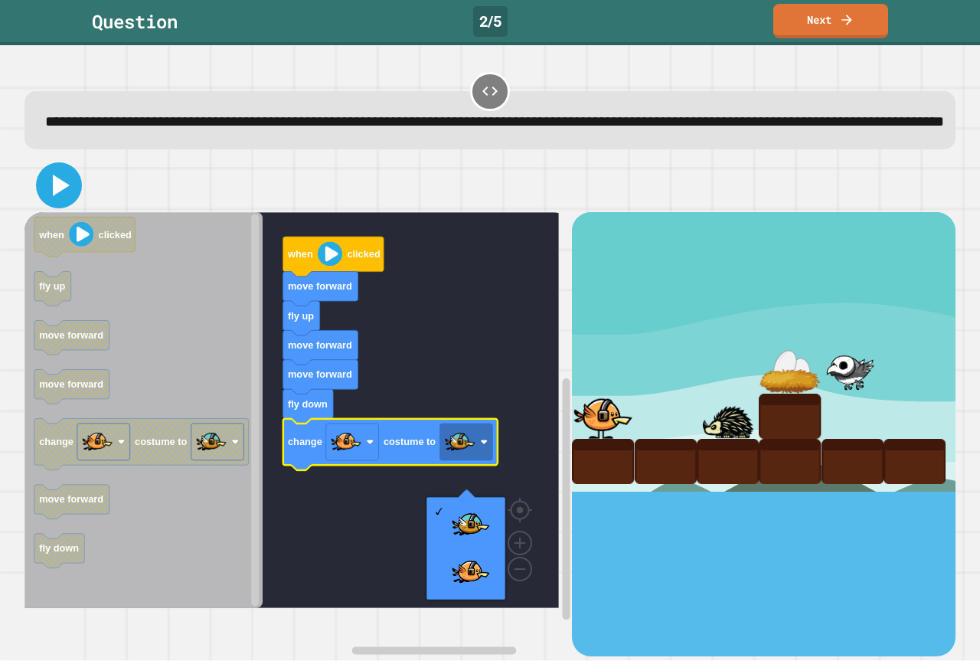
click at [56, 196] on icon at bounding box center [61, 185] width 17 height 21
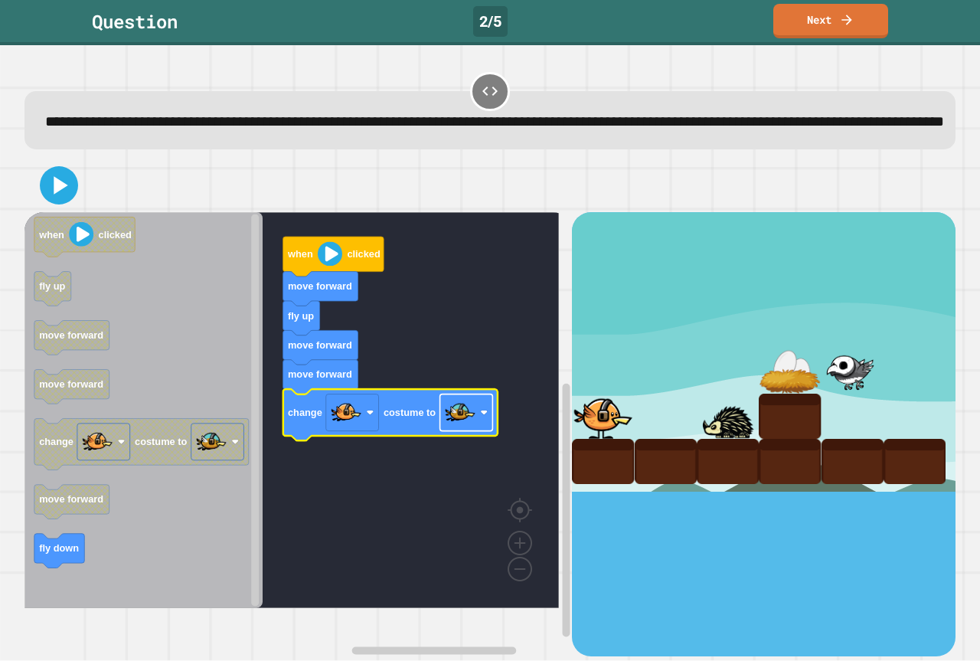
click at [481, 431] on rect "Blockly Workspace" at bounding box center [466, 412] width 53 height 37
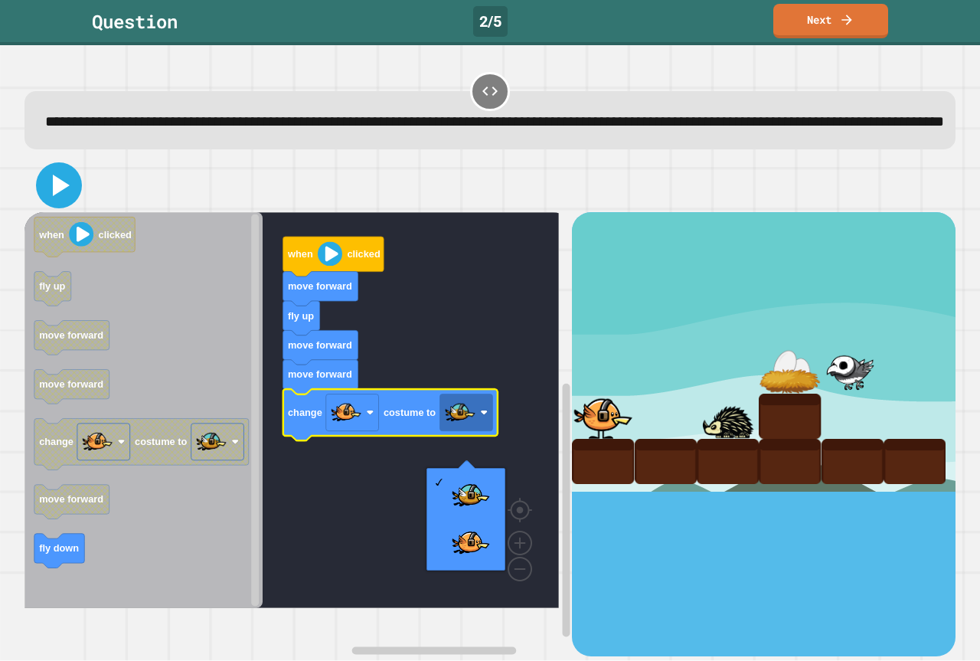
click at [69, 204] on icon at bounding box center [59, 185] width 37 height 37
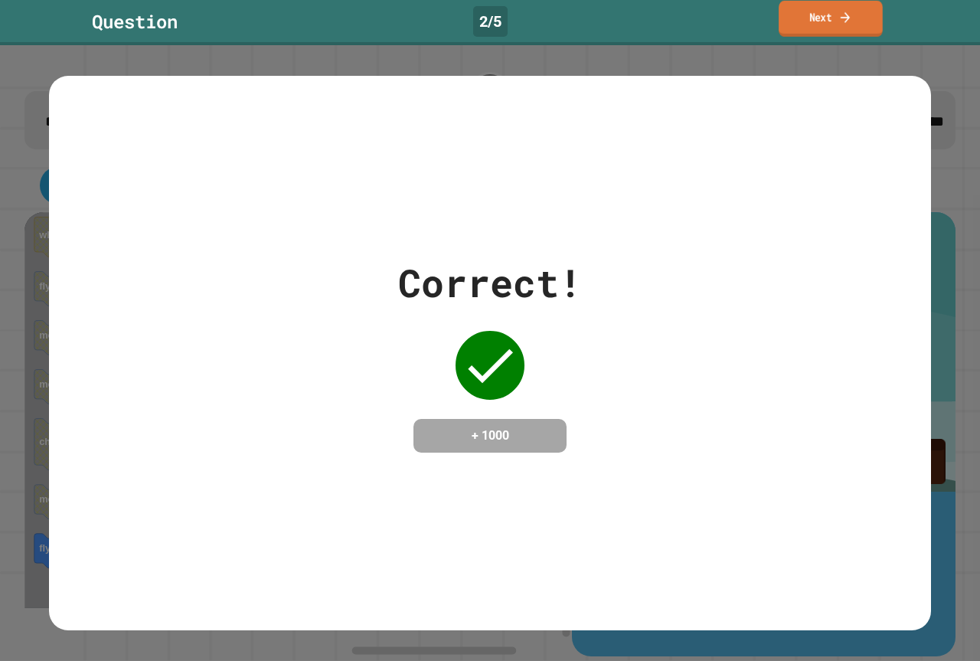
click at [819, 8] on link "Next" at bounding box center [831, 19] width 104 height 36
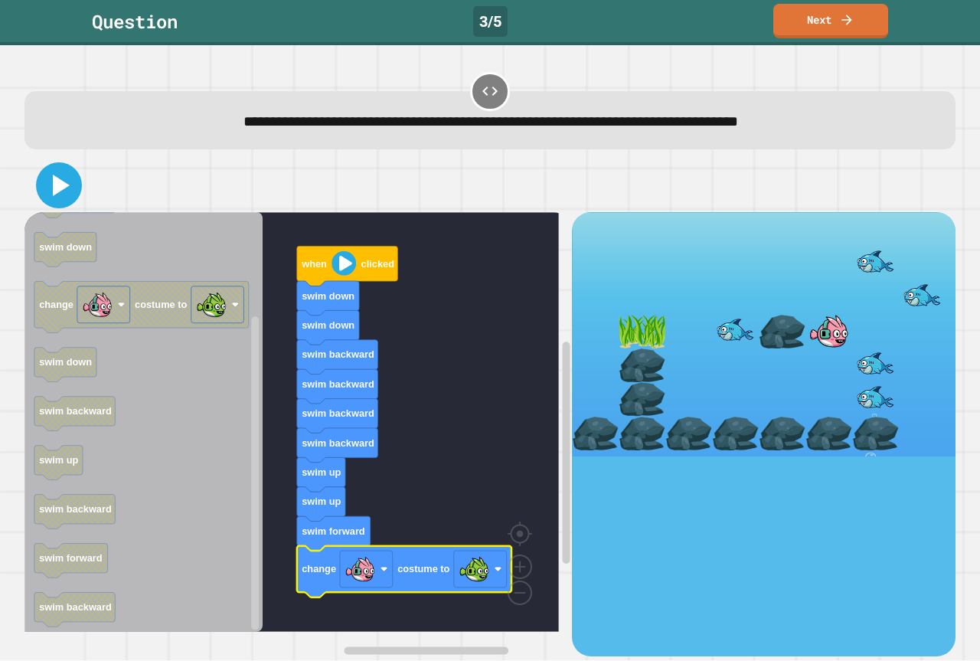
click at [45, 187] on icon at bounding box center [59, 185] width 37 height 37
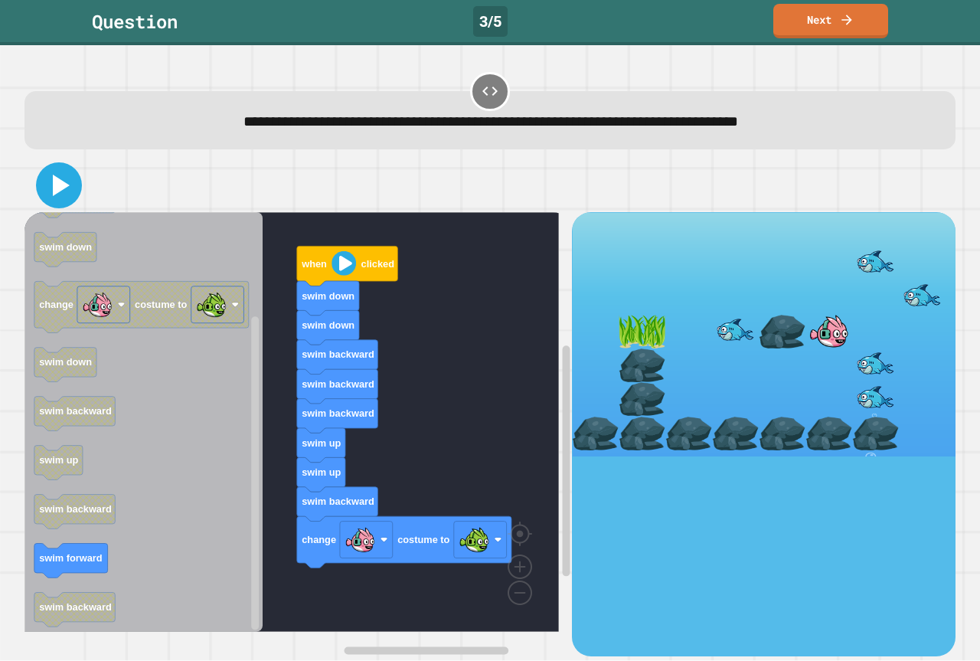
click at [73, 171] on icon at bounding box center [59, 185] width 37 height 37
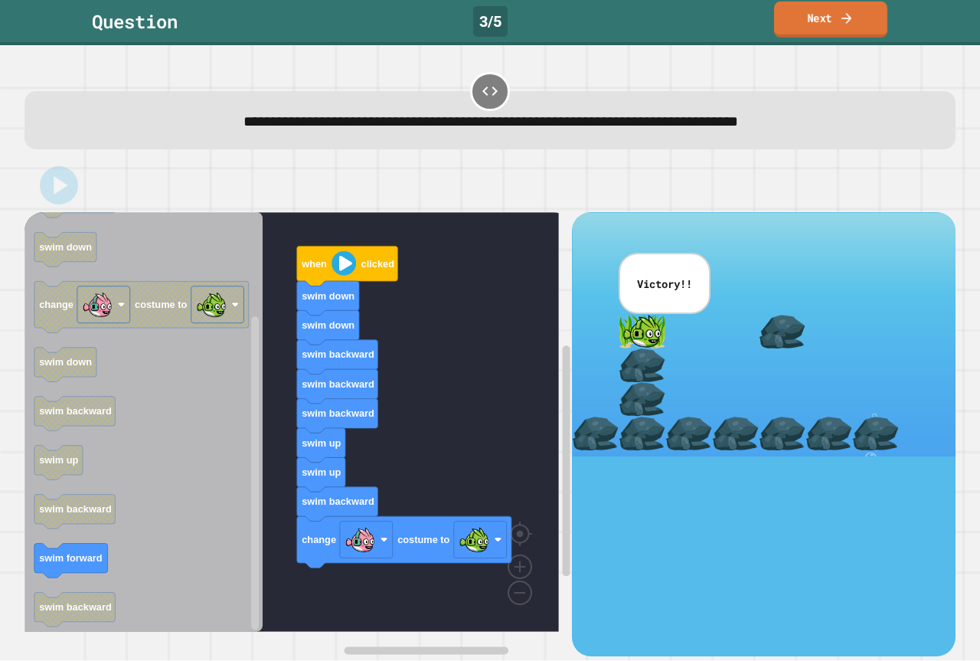
click at [799, 15] on link "Next" at bounding box center [830, 20] width 113 height 36
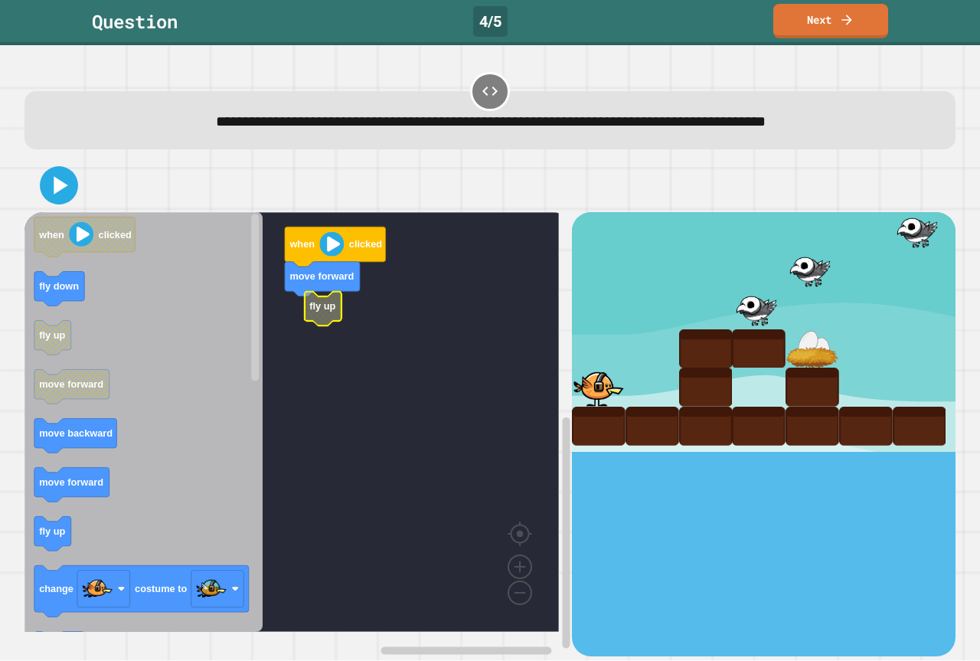
click at [313, 325] on rect "Blockly Workspace" at bounding box center [291, 422] width 534 height 420
click at [313, 321] on g "when clicked move forward fly up" at bounding box center [302, 422] width 557 height 420
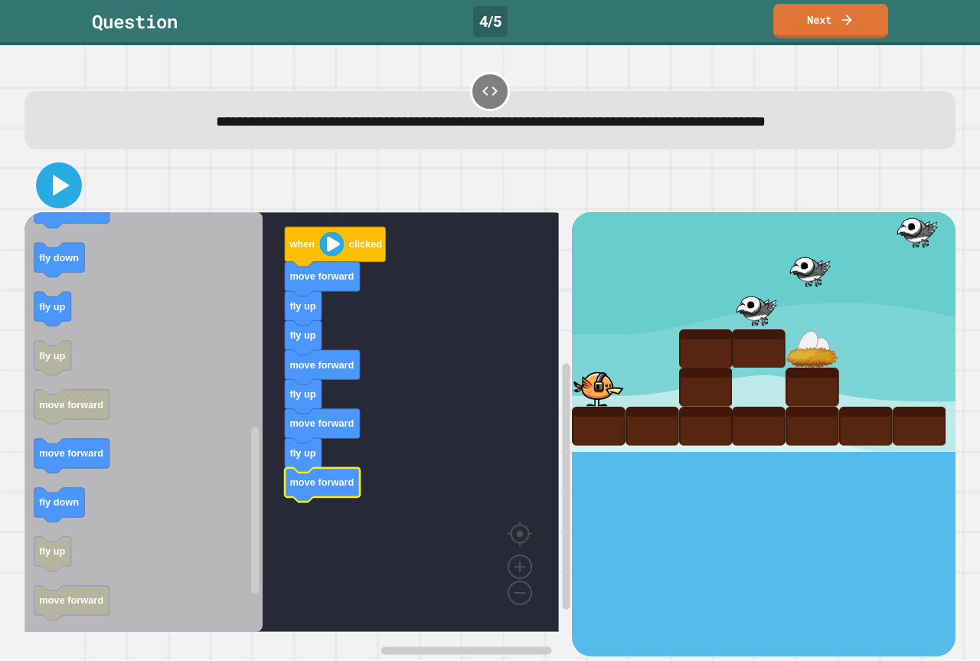
click at [47, 187] on icon at bounding box center [59, 185] width 37 height 37
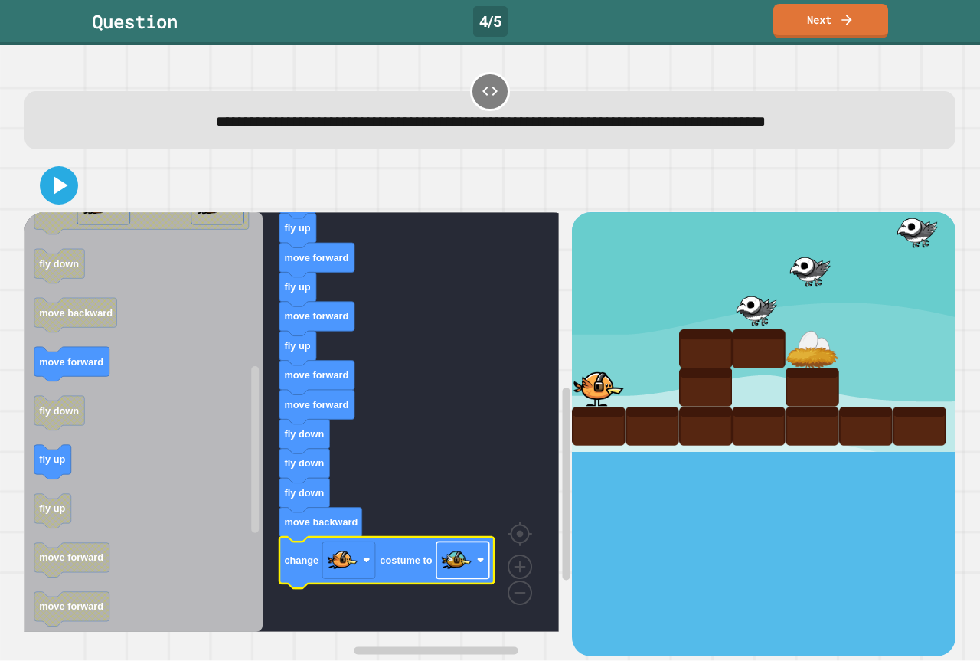
click at [457, 572] on image "Blockly Workspace" at bounding box center [456, 560] width 31 height 31
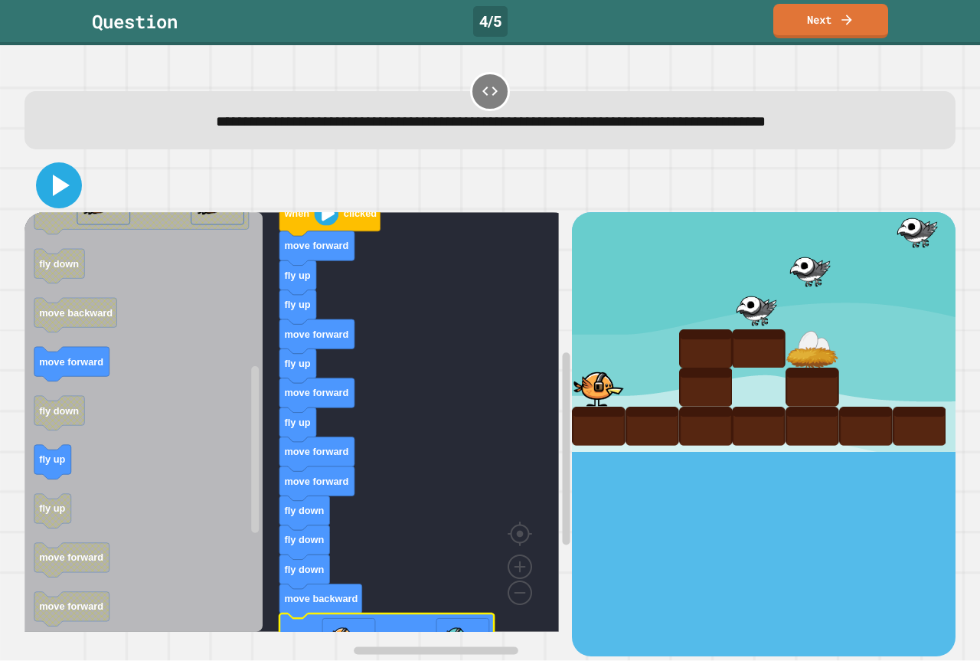
click at [44, 196] on icon at bounding box center [59, 185] width 37 height 37
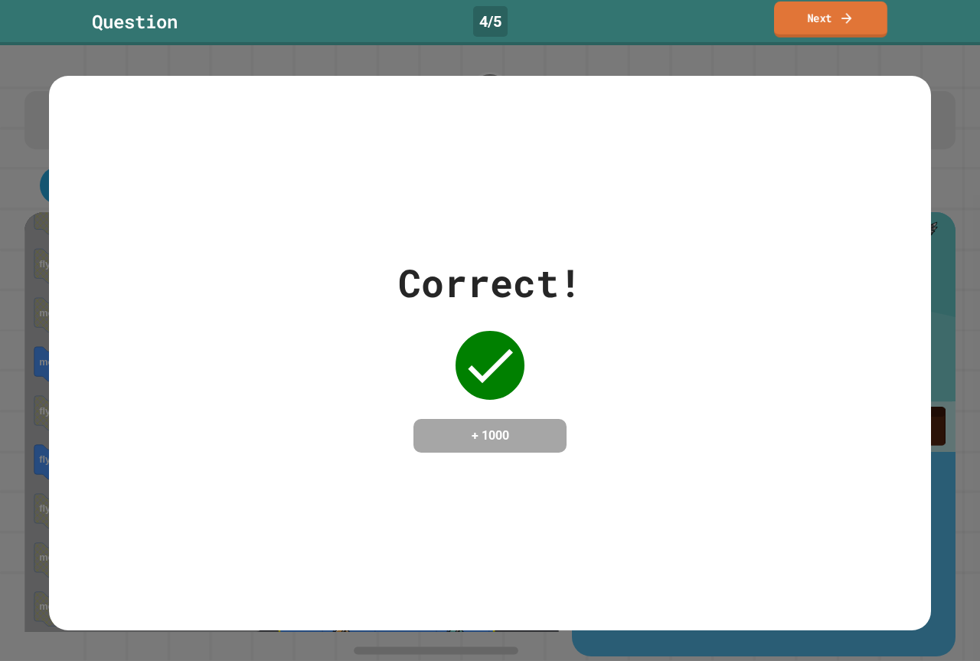
click at [799, 19] on link "Next" at bounding box center [830, 20] width 113 height 36
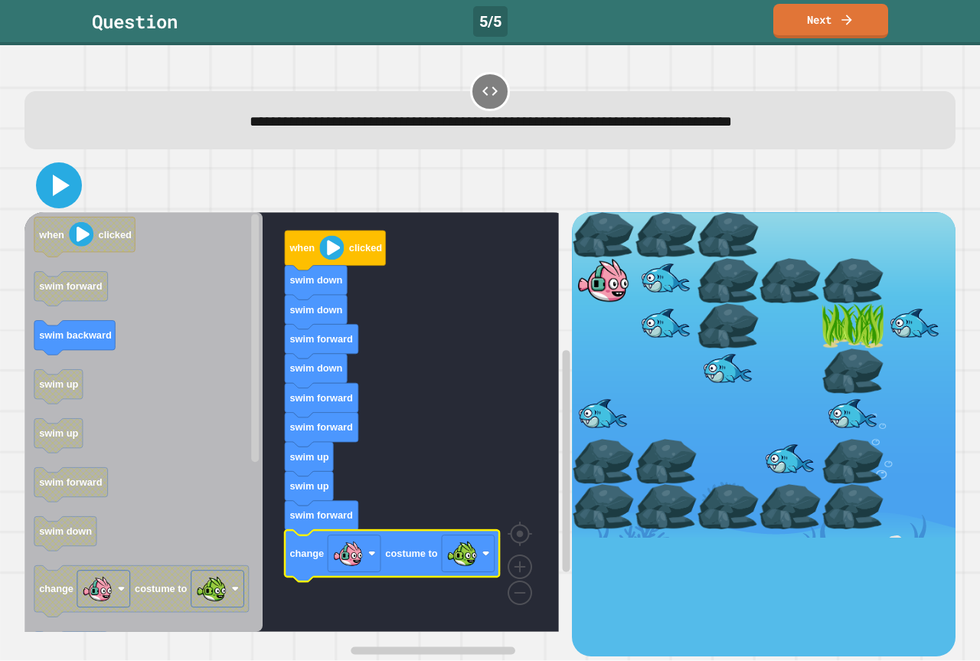
click at [44, 179] on icon at bounding box center [59, 185] width 37 height 37
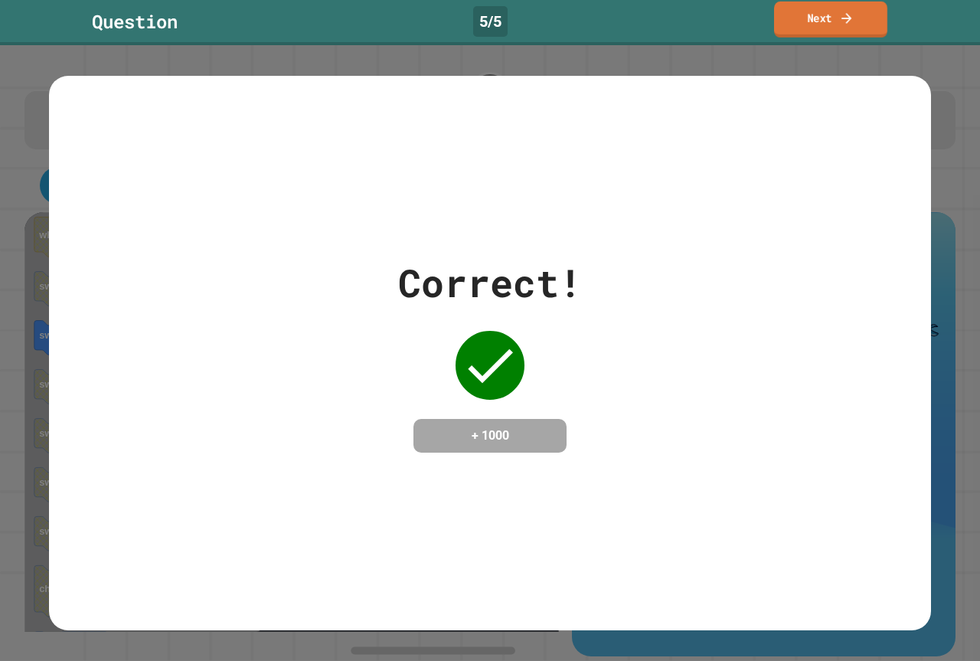
click at [823, 19] on link "Next" at bounding box center [830, 20] width 113 height 36
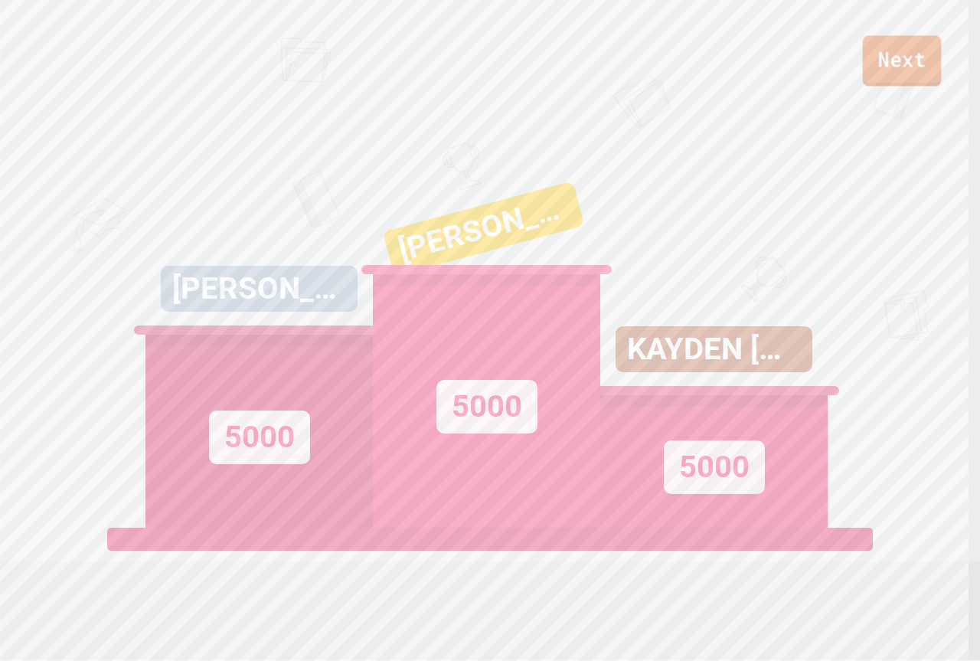
click at [934, 59] on link "Next" at bounding box center [902, 60] width 79 height 51
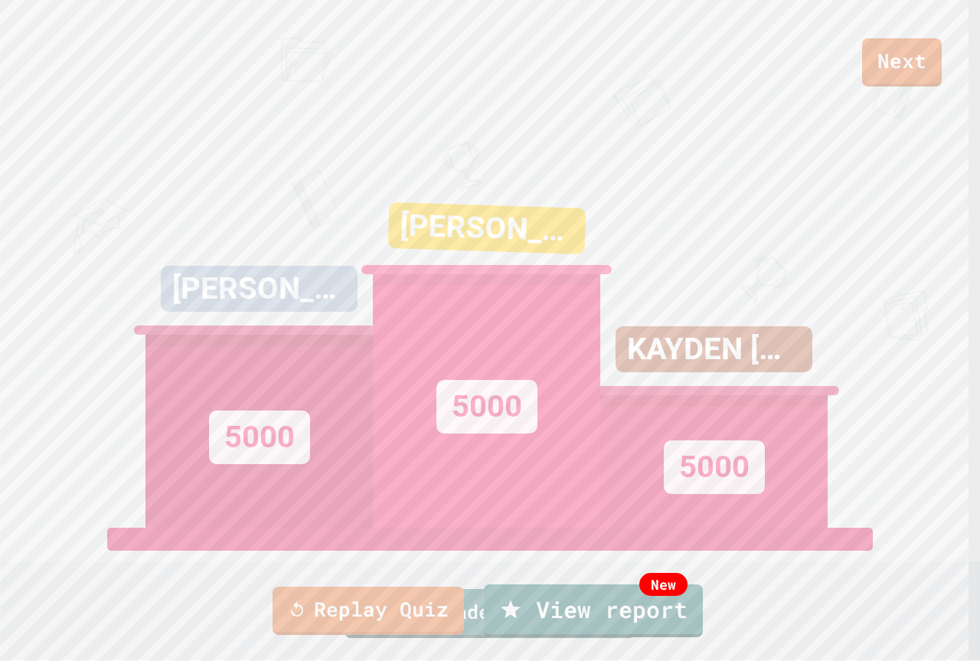
drag, startPoint x: 518, startPoint y: 350, endPoint x: 501, endPoint y: 384, distance: 38.7
